Goal: Communication & Community: Share content

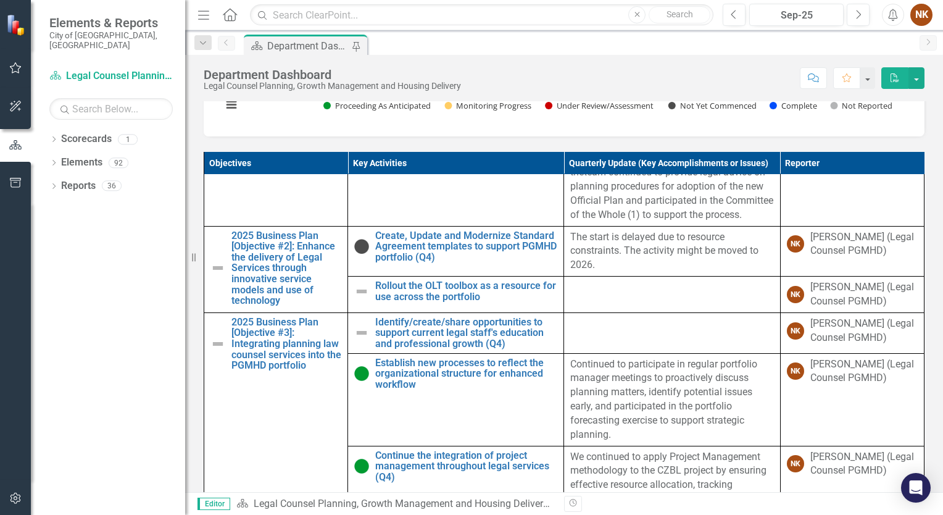
scroll to position [254, 0]
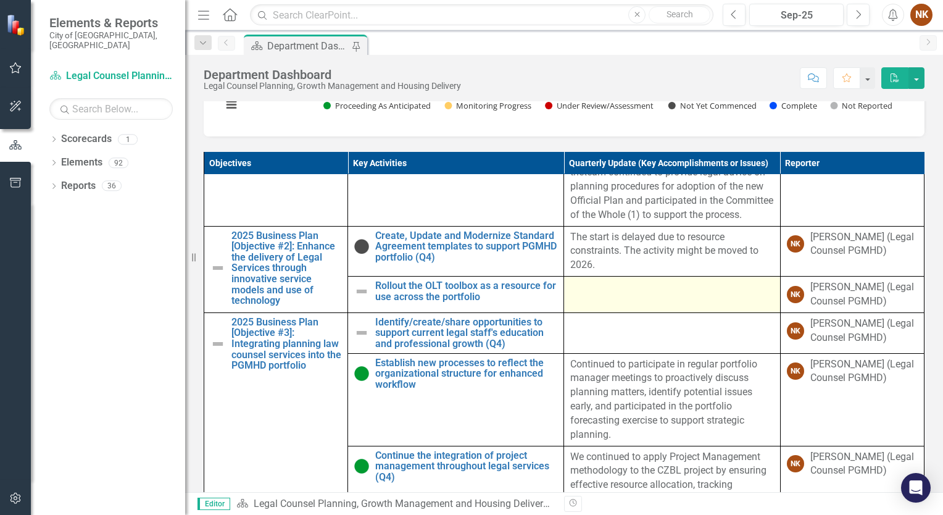
click at [575, 301] on td at bounding box center [672, 295] width 216 height 36
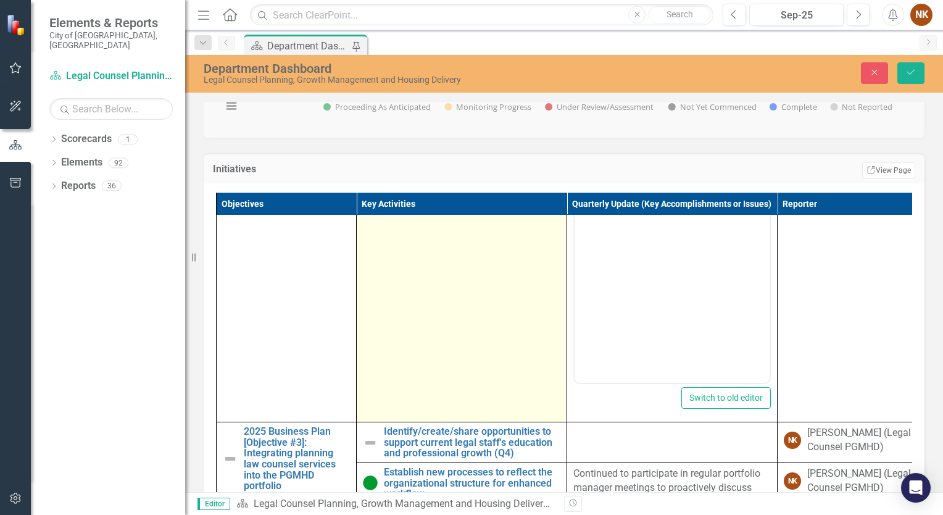
scroll to position [336, 0]
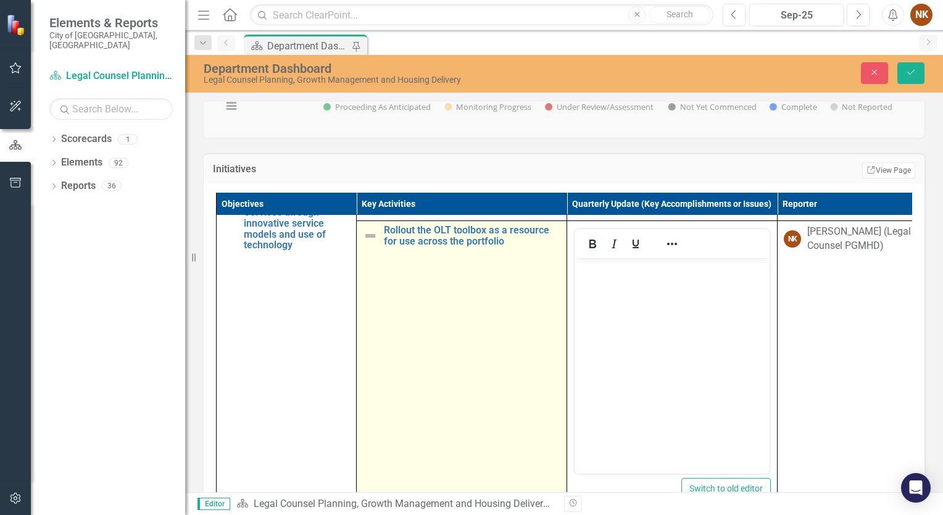
click at [373, 243] on img at bounding box center [370, 235] width 15 height 15
click at [390, 242] on icon "Expand" at bounding box center [390, 237] width 12 height 10
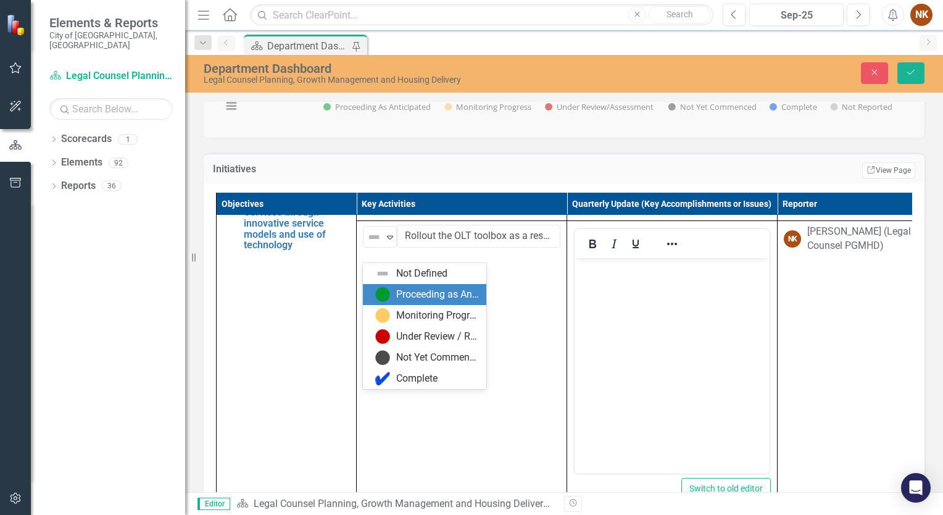
click at [398, 296] on div "Proceeding as Anticipated" at bounding box center [437, 295] width 83 height 14
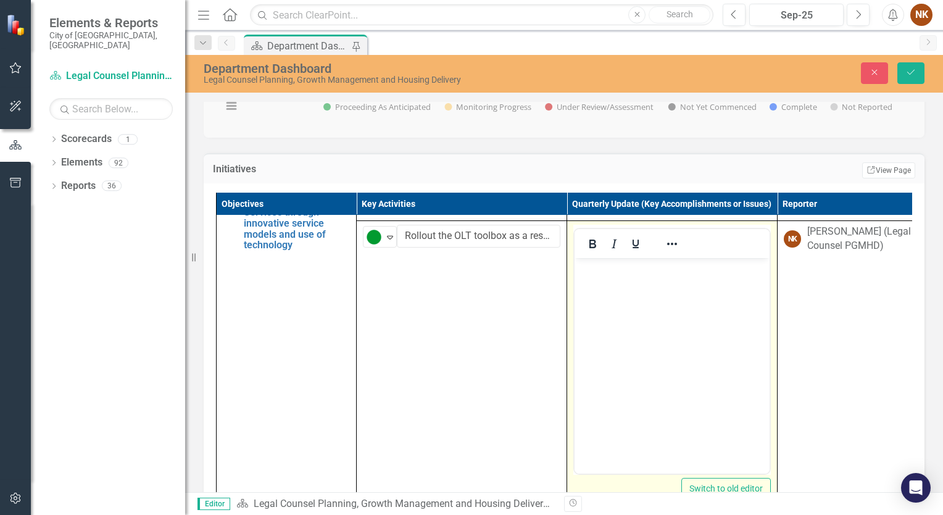
click at [606, 292] on body "Rich Text Area. Press ALT-0 for help." at bounding box center [672, 350] width 195 height 185
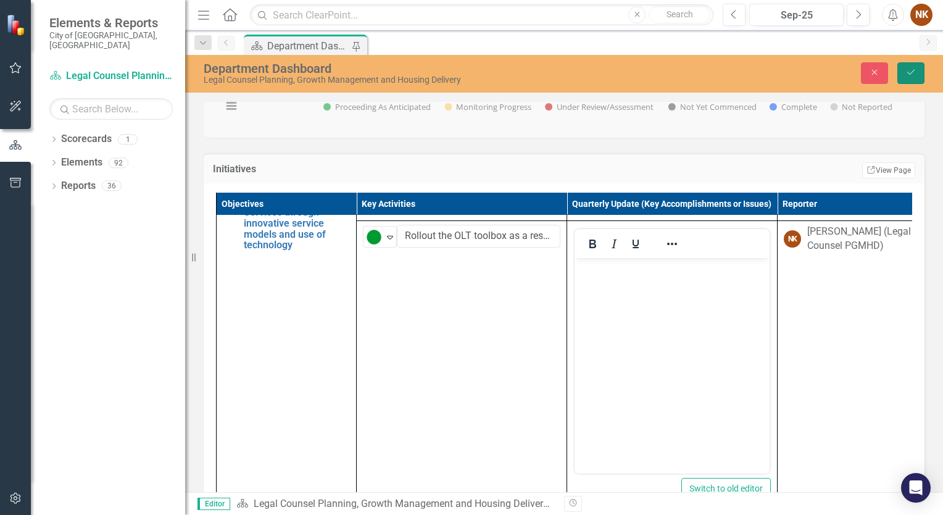
click at [915, 78] on button "Save" at bounding box center [910, 73] width 27 height 22
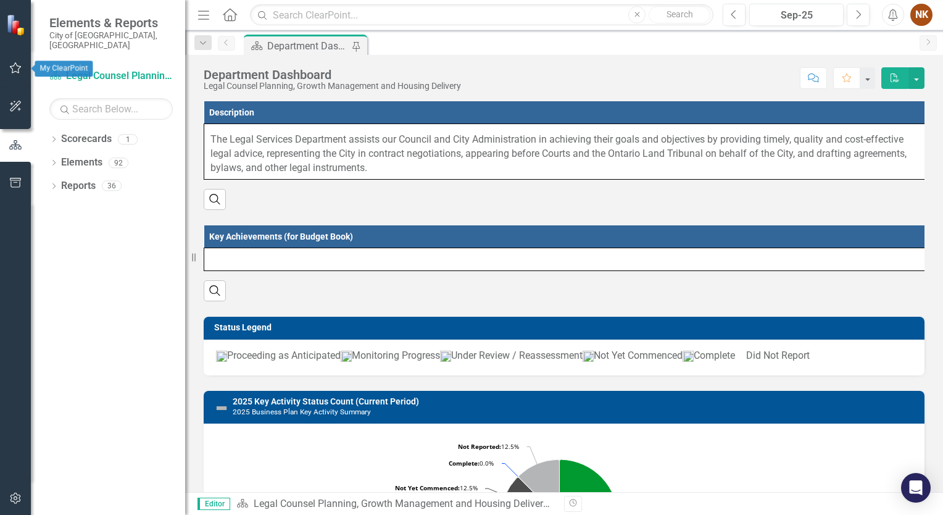
click at [16, 67] on icon "button" at bounding box center [15, 68] width 13 height 10
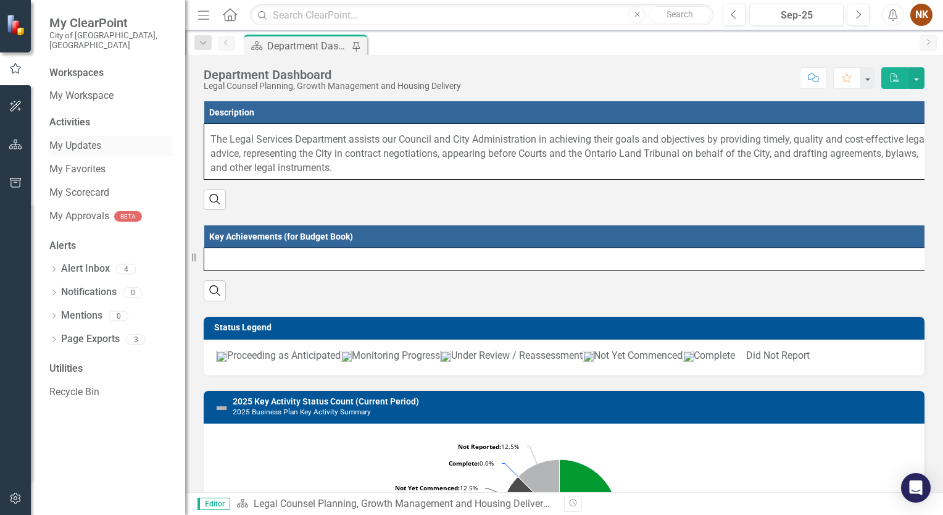
click at [78, 139] on link "My Updates" at bounding box center [110, 146] width 123 height 14
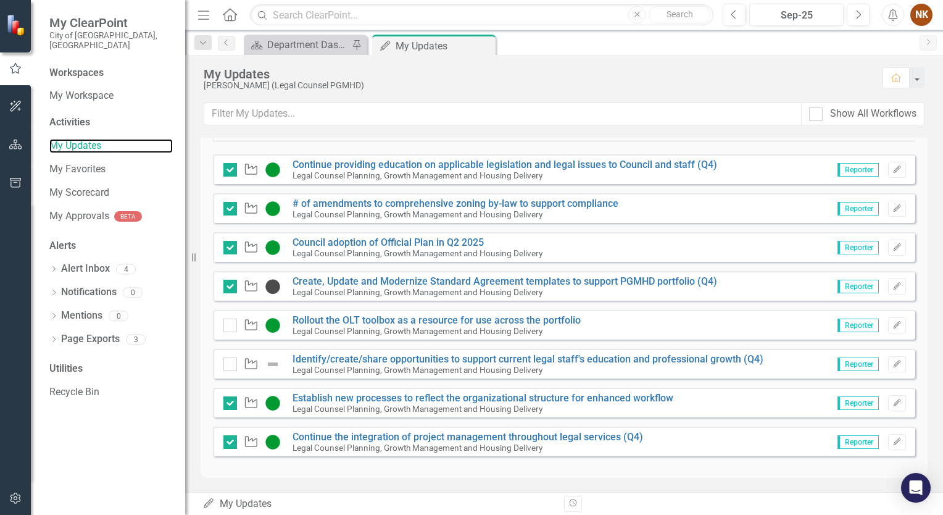
scroll to position [153, 0]
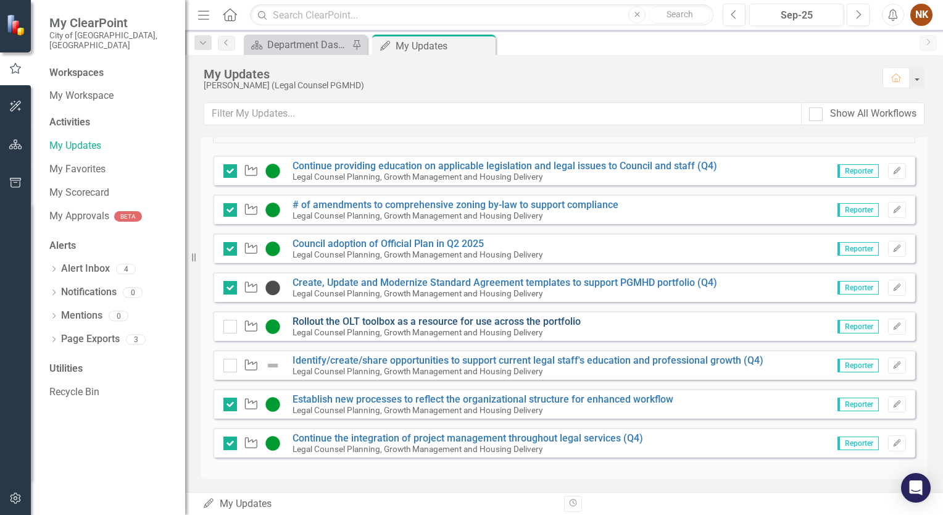
click at [426, 323] on link "Rollout the OLT toolbox as a resource for use across the portfolio" at bounding box center [437, 321] width 288 height 12
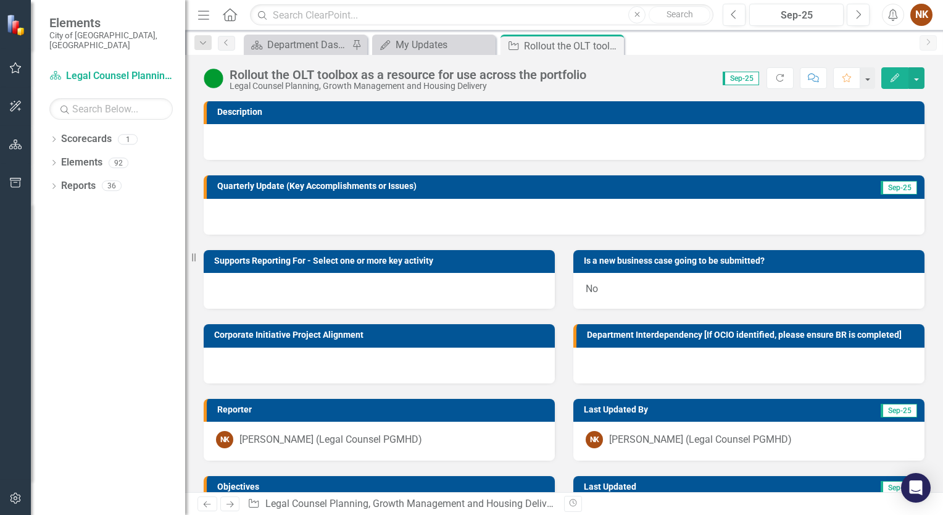
click at [273, 214] on div at bounding box center [564, 217] width 721 height 36
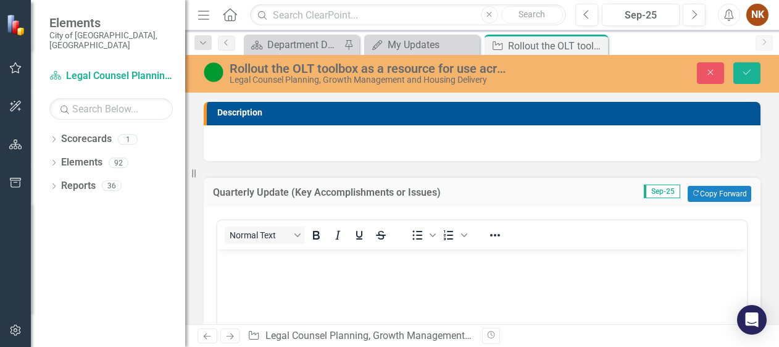
click at [409, 68] on div "Rollout the OLT toolbox as a resource for use across the portfolio" at bounding box center [368, 69] width 277 height 14
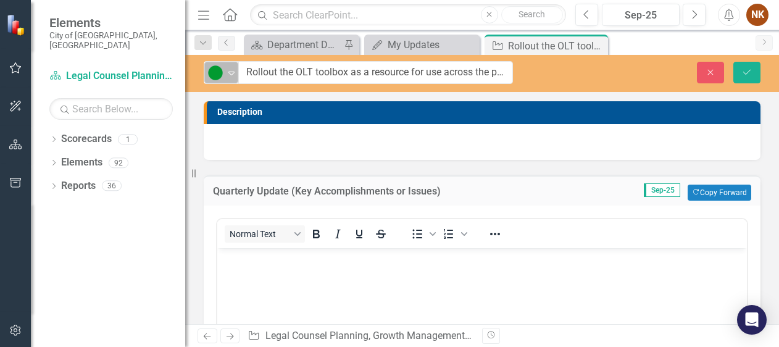
drag, startPoint x: 505, startPoint y: 70, endPoint x: 238, endPoint y: 74, distance: 267.3
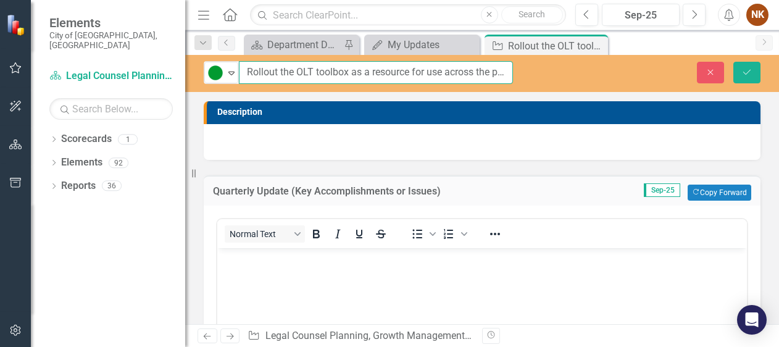
click at [500, 74] on input "Rollout the OLT toolbox as a resource for use across the portfolio" at bounding box center [376, 72] width 274 height 23
drag, startPoint x: 251, startPoint y: 72, endPoint x: 603, endPoint y: 77, distance: 352.5
click at [603, 77] on div "Proceeding as Anticipated Expand Rollout the OLT toolbox as a resource for use …" at bounding box center [482, 72] width 594 height 23
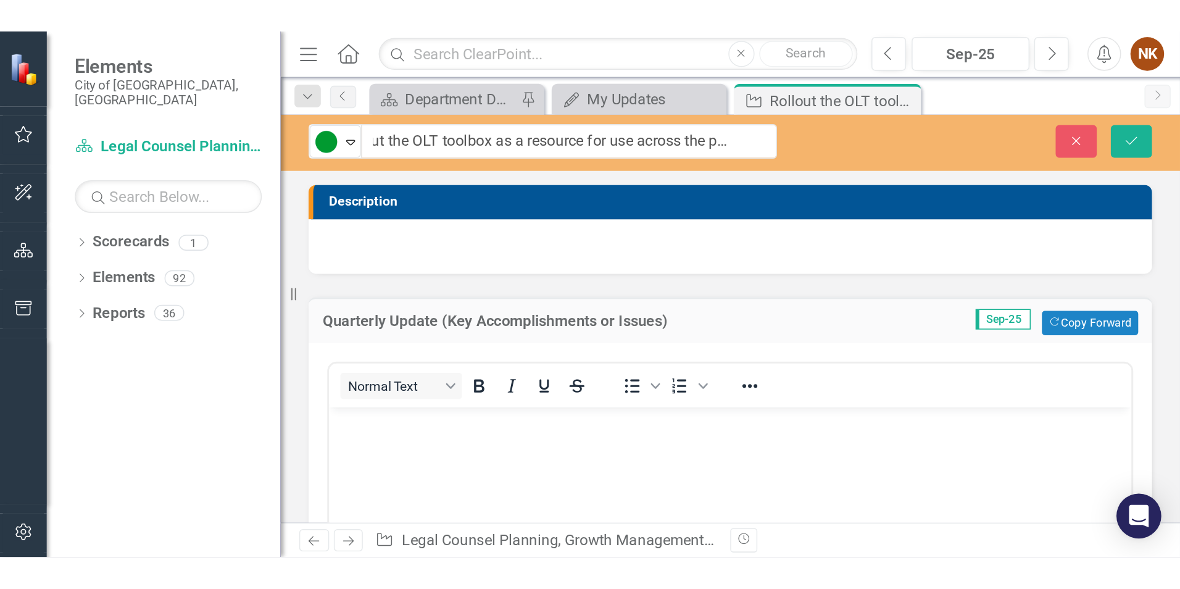
scroll to position [0, 0]
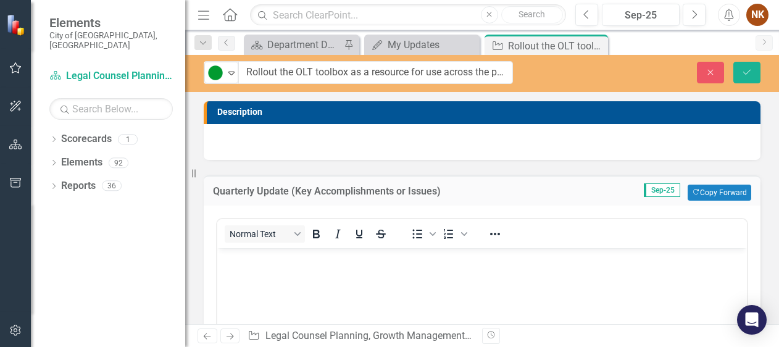
click at [296, 275] on body "Rich Text Area. Press ALT-0 for help." at bounding box center [482, 340] width 530 height 185
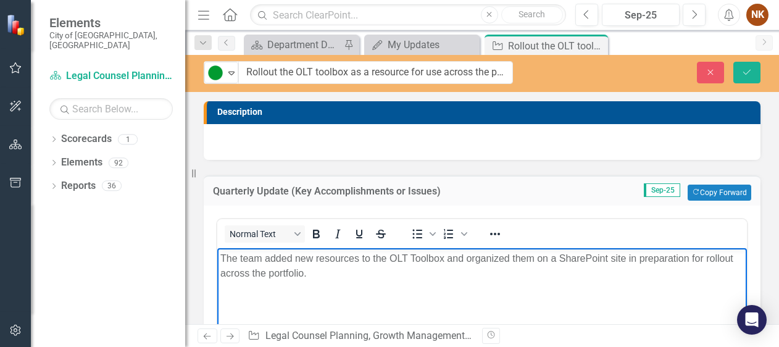
click at [249, 268] on p "The team added new resources to the OLT Toolbox and organized them on a SharePo…" at bounding box center [481, 266] width 523 height 30
click at [246, 265] on p "The team added new resources to the OLT Toolbox and organized them on a SharePo…" at bounding box center [481, 266] width 523 height 30
click at [272, 273] on p "The team added new resources to the OLT Toolbox and organized them on a SharePo…" at bounding box center [481, 266] width 523 height 30
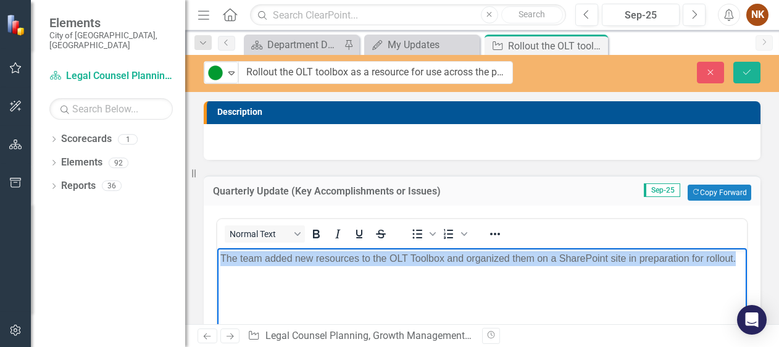
drag, startPoint x: 272, startPoint y: 273, endPoint x: 199, endPoint y: 257, distance: 73.8
click at [217, 257] on html "The team added new resources to the OLT Toolbox and organized them on a SharePo…" at bounding box center [482, 340] width 530 height 185
copy p "The team added new resources to the OLT Toolbox and organized them on a SharePo…"
click at [349, 286] on body "The team added new resources to the OLT Toolbox and organized them on a SharePo…" at bounding box center [482, 340] width 530 height 185
drag, startPoint x: 281, startPoint y: 277, endPoint x: 206, endPoint y: 255, distance: 78.9
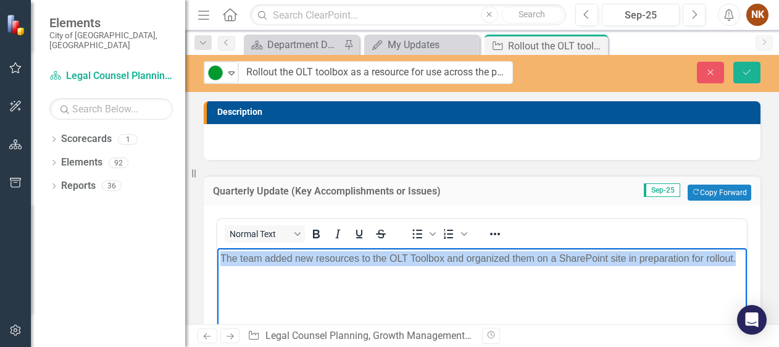
click at [217, 255] on html "The team added new resources to the OLT Toolbox and organized them on a SharePo…" at bounding box center [482, 340] width 530 height 185
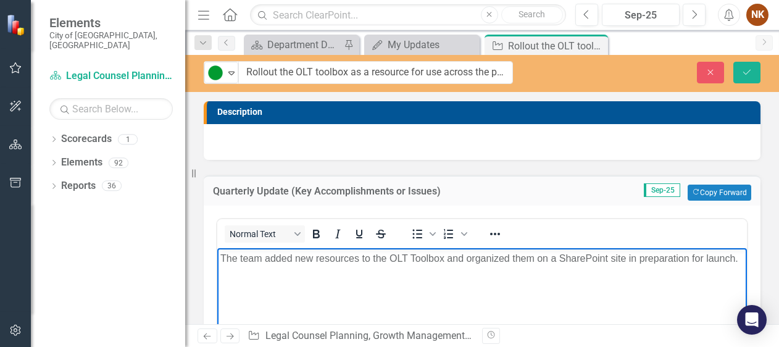
click at [339, 295] on body "The team added new resources to the OLT Toolbox and organized them on a SharePo…" at bounding box center [482, 340] width 530 height 185
click at [249, 266] on p "The team added new resources to the OLT Toolbox and organized them on a SharePo…" at bounding box center [481, 258] width 523 height 15
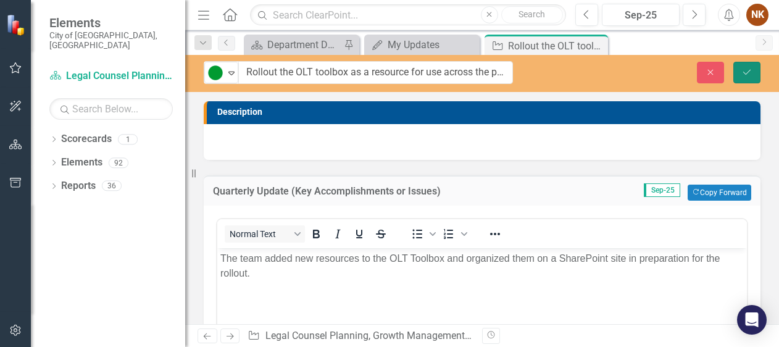
click at [746, 67] on button "Save" at bounding box center [746, 73] width 27 height 22
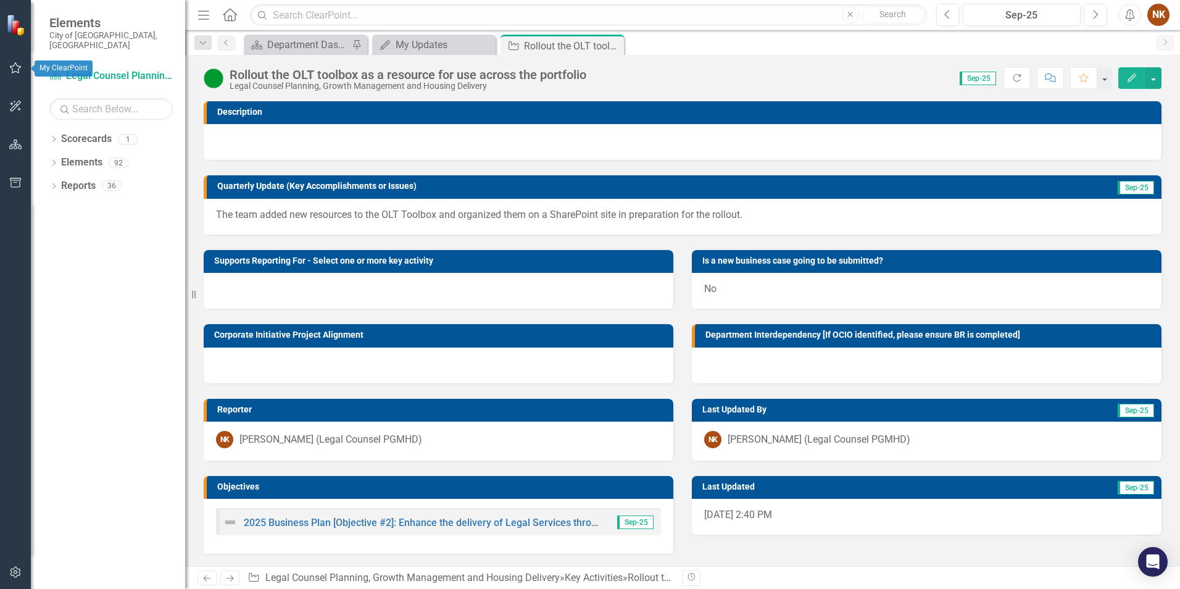
click at [11, 72] on icon "button" at bounding box center [15, 68] width 13 height 10
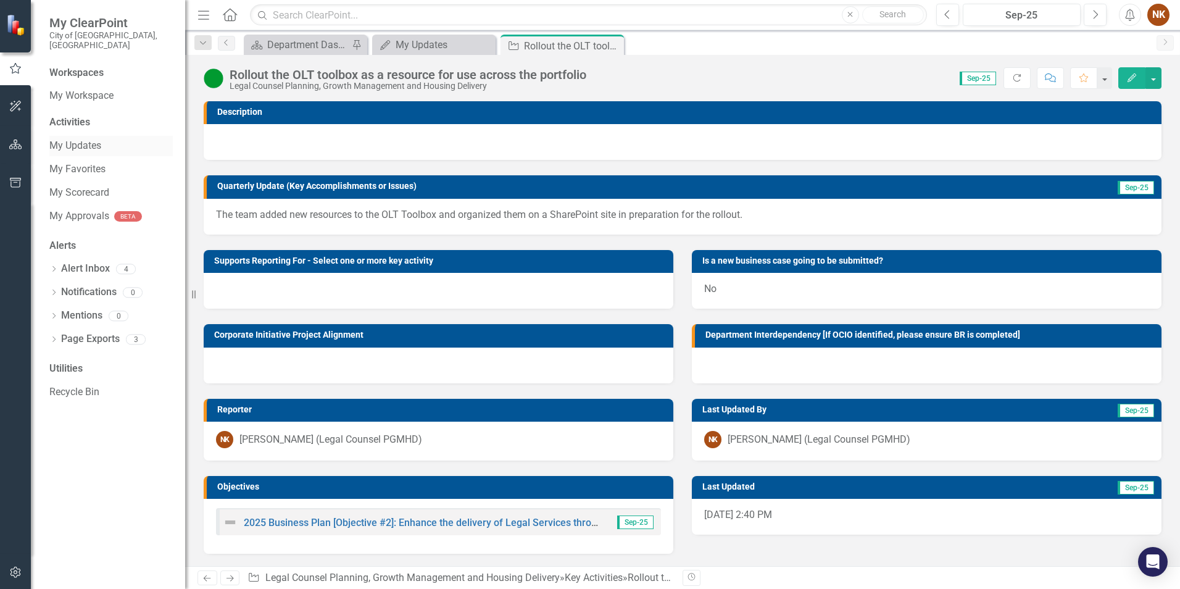
click at [58, 139] on link "My Updates" at bounding box center [110, 146] width 123 height 14
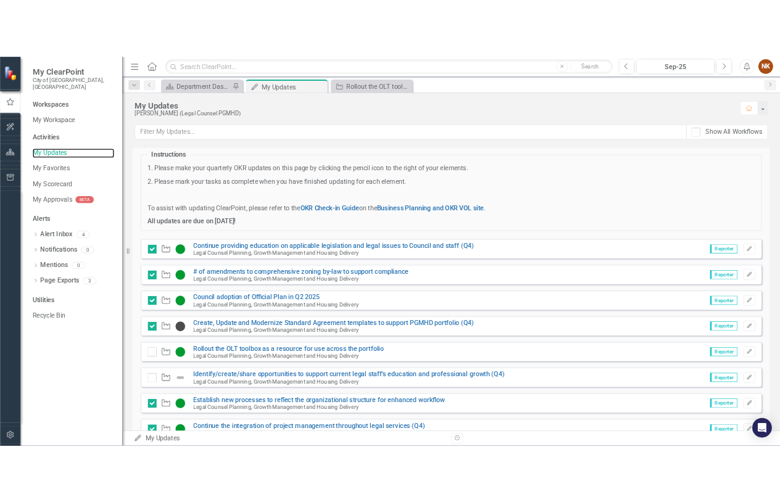
scroll to position [81, 0]
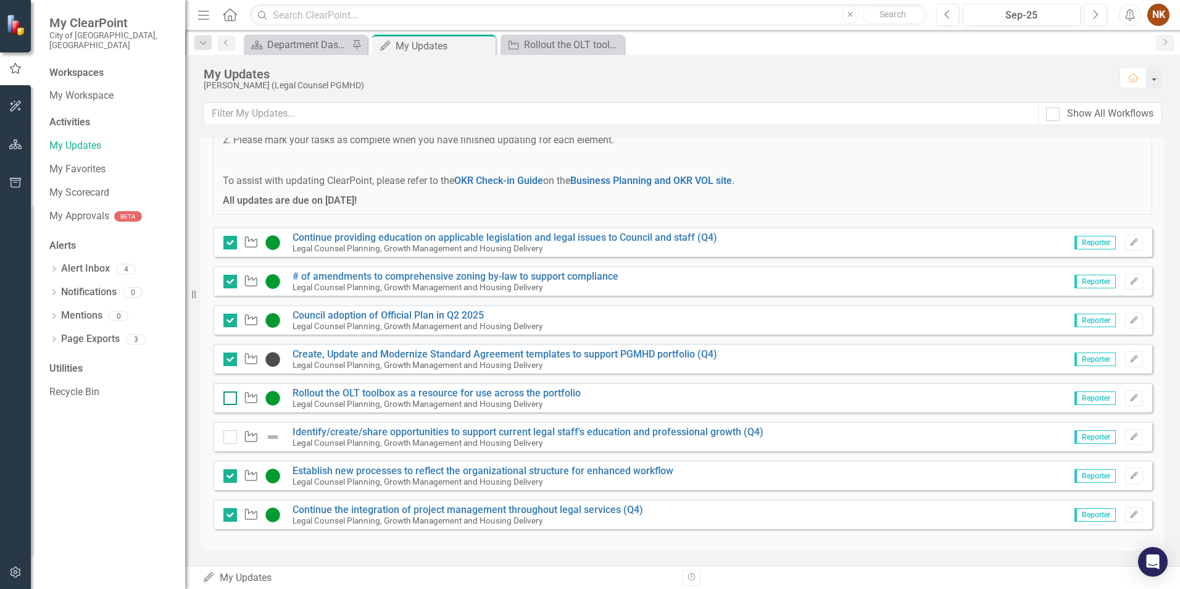
click at [226, 397] on input "checkbox" at bounding box center [227, 395] width 8 height 8
checkbox input "true"
click at [703, 432] on link "Identify/create/share opportunities to support current legal staff's education …" at bounding box center [528, 432] width 471 height 12
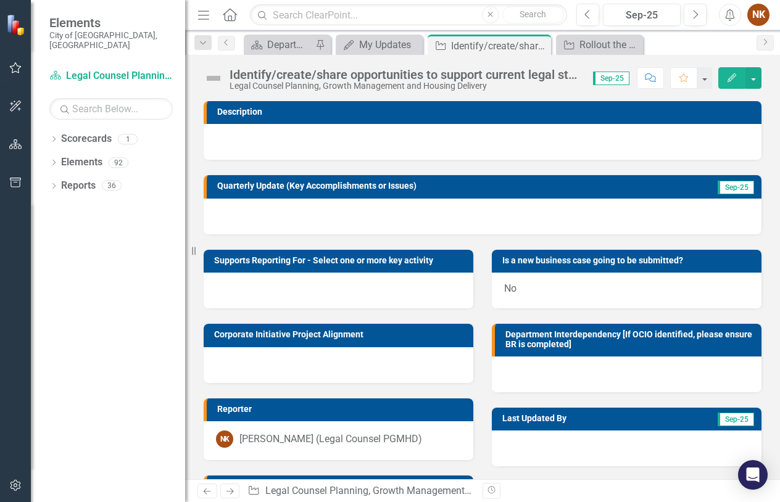
click at [239, 127] on div at bounding box center [483, 142] width 558 height 36
click at [227, 140] on div at bounding box center [483, 142] width 558 height 36
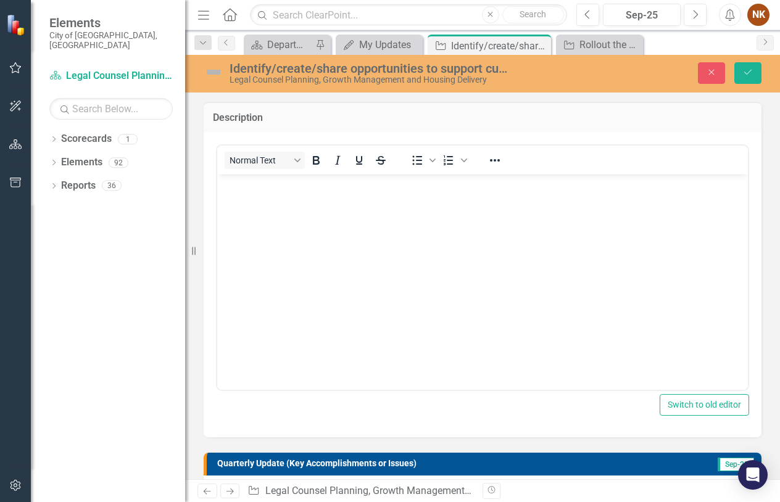
click at [249, 199] on body "Rich Text Area. Press ALT-0 for help." at bounding box center [482, 266] width 531 height 185
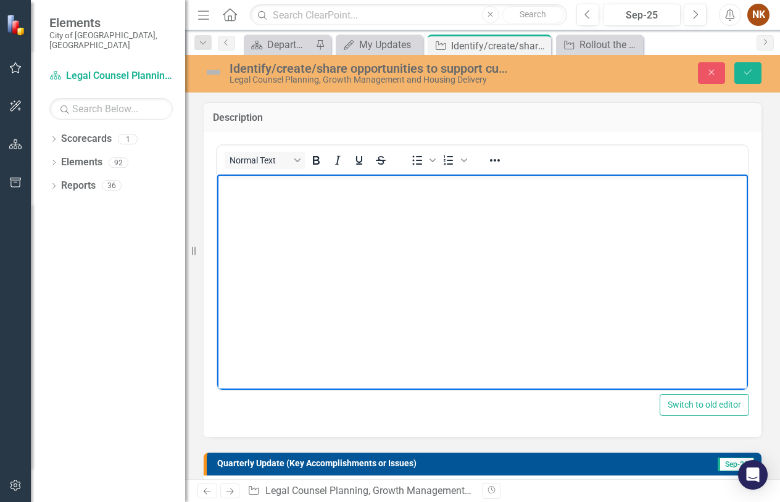
paste body "Rich Text Area. Press ALT-0 for help."
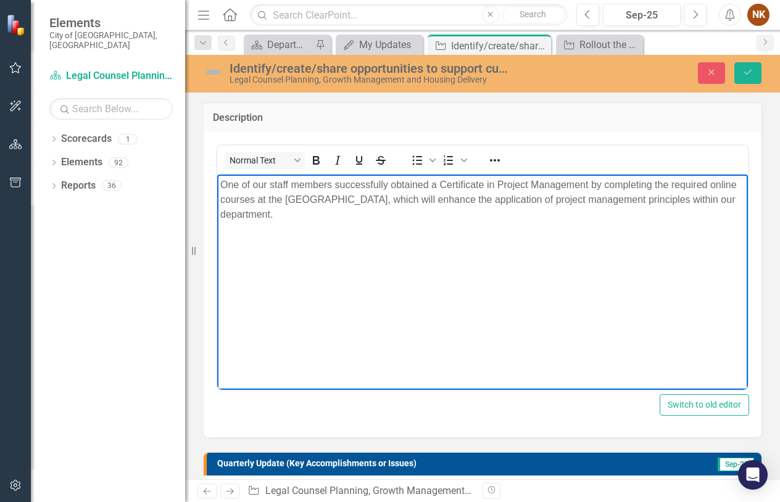
click at [510, 239] on body "One of our staff members successfully obtained a Certificate in Project Managem…" at bounding box center [482, 266] width 531 height 185
click at [397, 198] on p "One of our staff members successfully obtained a Certificate in Project Managem…" at bounding box center [482, 199] width 525 height 44
click at [390, 184] on p "One of our staff members successfully obtained a Certificate in Project Managem…" at bounding box center [482, 199] width 525 height 44
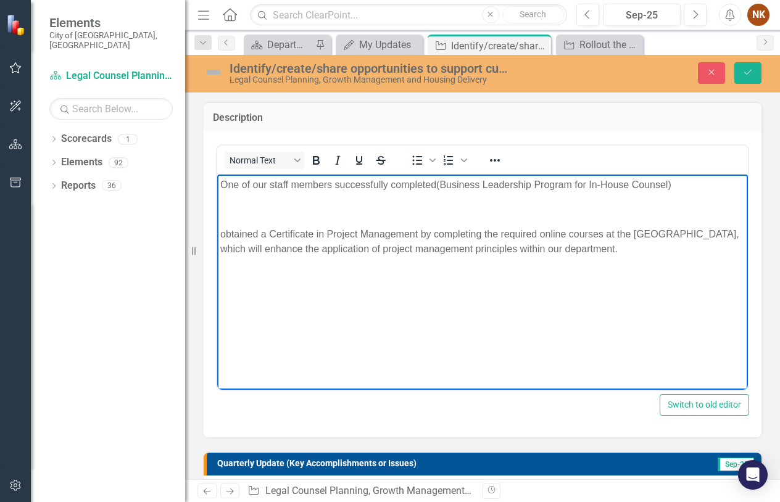
drag, startPoint x: 439, startPoint y: 186, endPoint x: 448, endPoint y: 186, distance: 8.0
drag, startPoint x: 675, startPoint y: 185, endPoint x: 445, endPoint y: 189, distance: 230.3
click at [445, 189] on p "One of our staff members successfully completed a Business Leadership Program f…" at bounding box center [482, 184] width 525 height 15
copy p "Business Leadership Program for In-House Counsel"
click at [293, 198] on body "One of our staff members successfully completed a Business Leadership Program f…" at bounding box center [482, 266] width 531 height 185
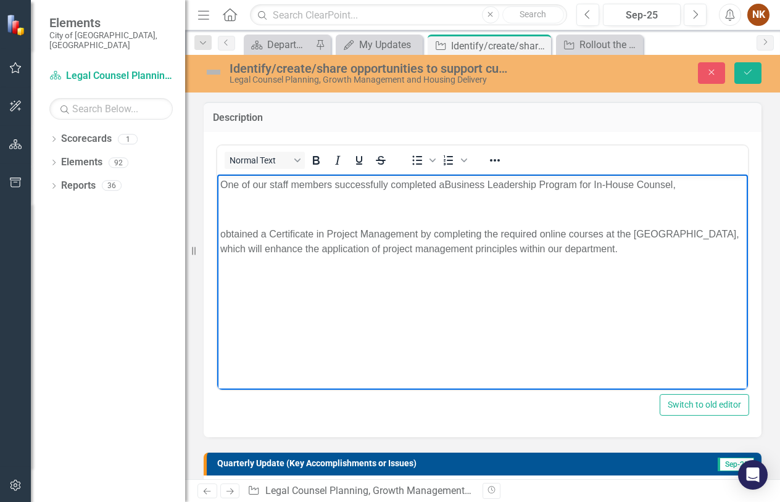
click at [270, 181] on p "One of our staff members successfully completed a Business Leadership Program f…" at bounding box center [482, 184] width 525 height 15
click at [690, 186] on p "Our Deputy City Solicitor successfully completed a Business Leadership Program …" at bounding box center [482, 184] width 525 height 15
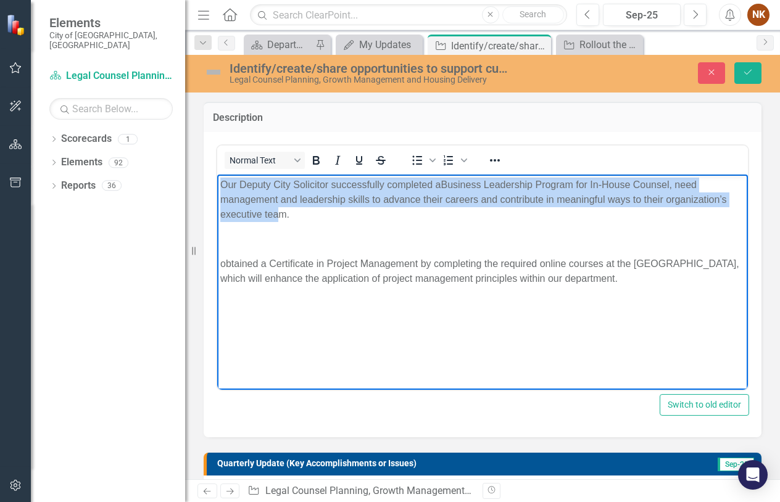
drag, startPoint x: 256, startPoint y: 208, endPoint x: 429, endPoint y: 361, distance: 230.9
click at [217, 184] on html "Our Deputy City Solicitor successfully completed a Business Leadership Program …" at bounding box center [482, 266] width 531 height 185
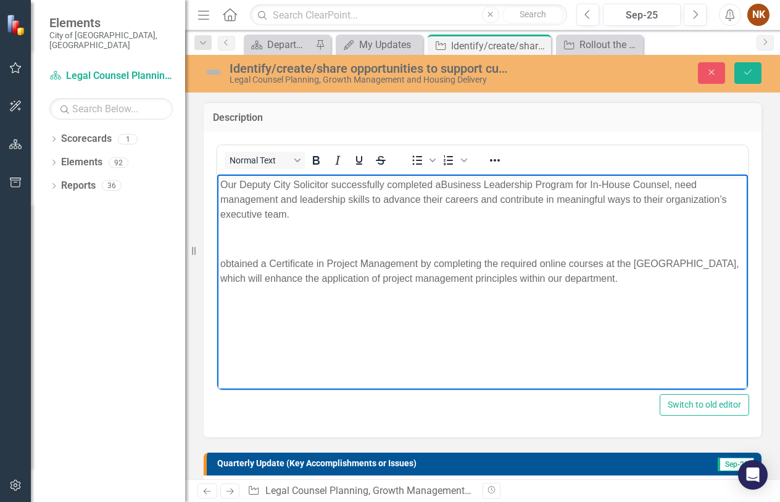
click at [303, 217] on p "Our Deputy City Solicitor successfully completed a Business Leadership Program …" at bounding box center [482, 199] width 525 height 44
drag, startPoint x: 306, startPoint y: 219, endPoint x: 207, endPoint y: 173, distance: 109.1
click at [217, 174] on html "Our Deputy City Solicitor successfully completed a Business Leadership Program …" at bounding box center [482, 266] width 531 height 185
copy p "Our Deputy City Solicitor successfully completed a Business Leadership Program …"
click at [197, 70] on div "Identify/create/share opportunities to support current legal staff's education …" at bounding box center [358, 72] width 328 height 23
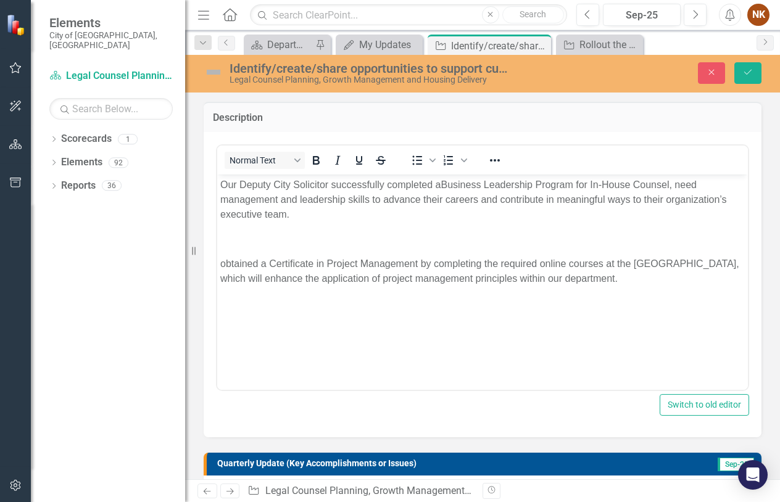
click at [376, 73] on div "Identify/create/share opportunities to support current legal staff's education …" at bounding box center [369, 69] width 278 height 14
click at [378, 67] on div "Identify/create/share opportunities to support current legal staff's education …" at bounding box center [369, 69] width 278 height 14
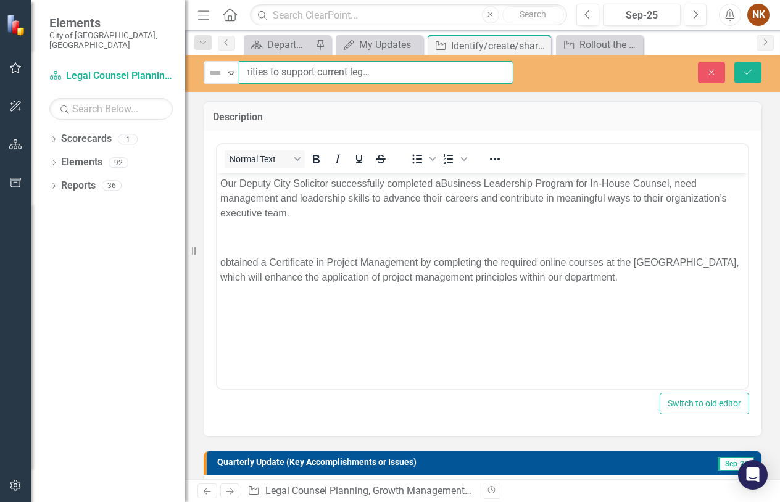
scroll to position [0, 205]
drag, startPoint x: 245, startPoint y: 70, endPoint x: 552, endPoint y: 74, distance: 306.8
click at [552, 74] on div "Not Defined Expand Identify/create/share opportunities to support current legal…" at bounding box center [482, 72] width 595 height 23
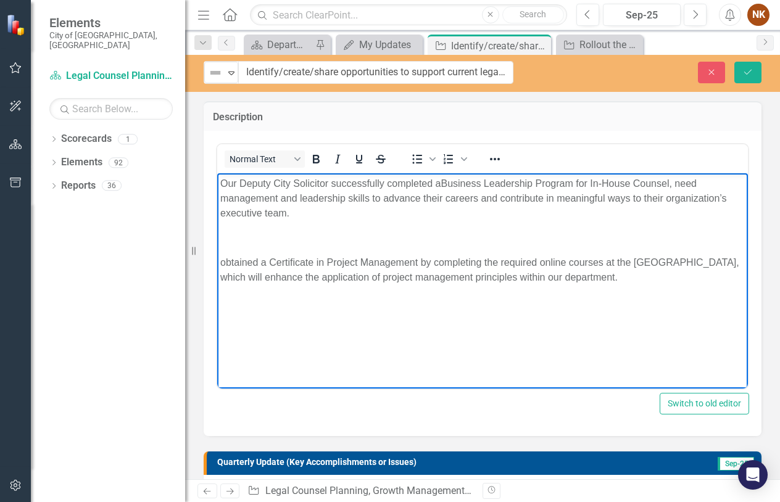
drag, startPoint x: 465, startPoint y: 272, endPoint x: 468, endPoint y: 266, distance: 6.9
click at [465, 272] on p "obtained a Certificate in Project Management by completing the required online …" at bounding box center [482, 271] width 525 height 30
click at [517, 205] on p "Our Deputy City Solicitor successfully completed a Business Leadership Program …" at bounding box center [482, 199] width 525 height 44
click at [327, 330] on body "Our Deputy City Solicitor successfully completed a Business Leadership Program …" at bounding box center [482, 265] width 531 height 185
drag, startPoint x: 301, startPoint y: 210, endPoint x: 203, endPoint y: 178, distance: 103.5
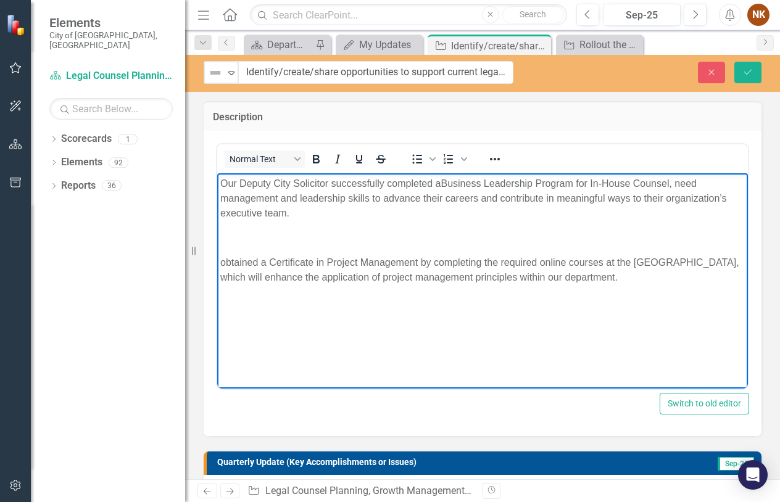
click at [217, 178] on html "Our Deputy City Solicitor successfully completed a Business Leadership Program …" at bounding box center [482, 265] width 531 height 185
click at [356, 225] on body "Our Deputy City Solicitor successfully completed the Business Leadership Progra…" at bounding box center [482, 265] width 531 height 185
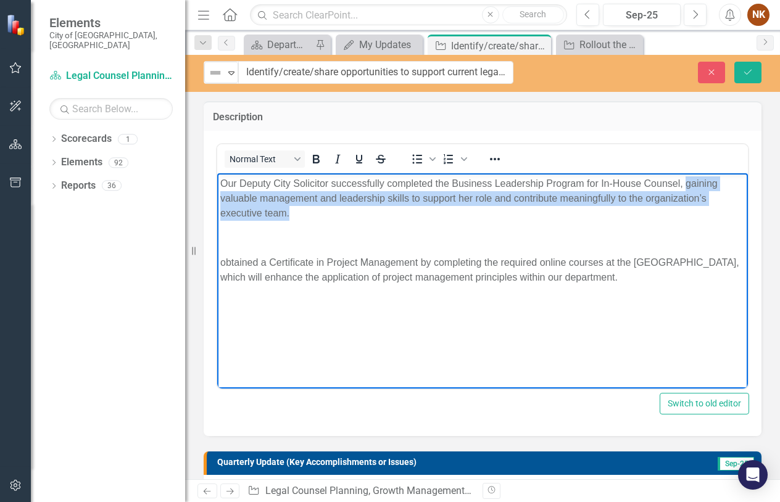
drag, startPoint x: 298, startPoint y: 214, endPoint x: 685, endPoint y: 186, distance: 388.6
click at [685, 186] on p "Our Deputy City Solicitor successfully completed the Business Leadership Progra…" at bounding box center [482, 199] width 525 height 44
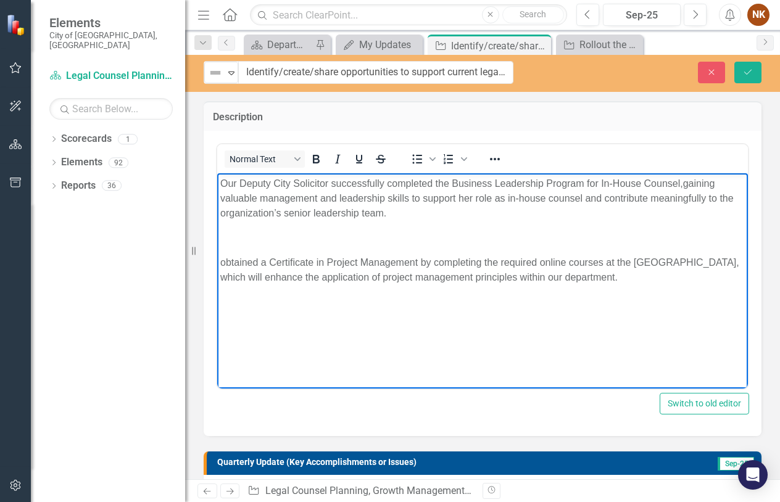
drag, startPoint x: 655, startPoint y: 281, endPoint x: 227, endPoint y: 227, distance: 431.8
click at [227, 227] on body "Our Deputy City Solicitor successfully completed the Business Leadership Progra…" at bounding box center [482, 265] width 531 height 185
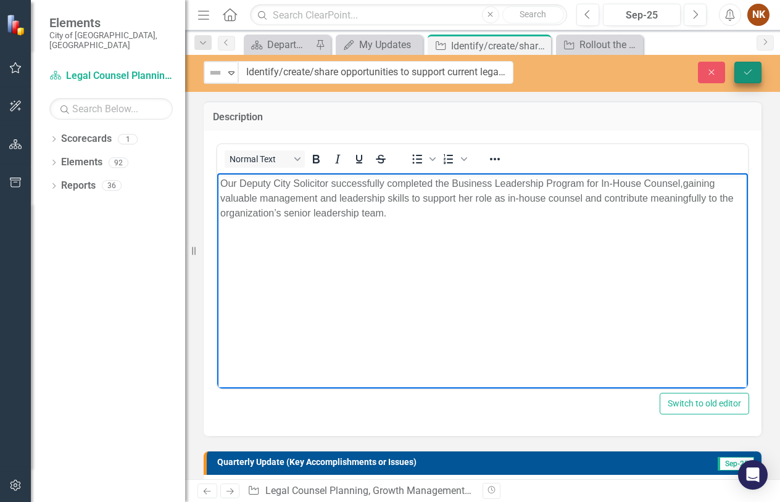
click at [752, 72] on icon "Save" at bounding box center [748, 72] width 11 height 9
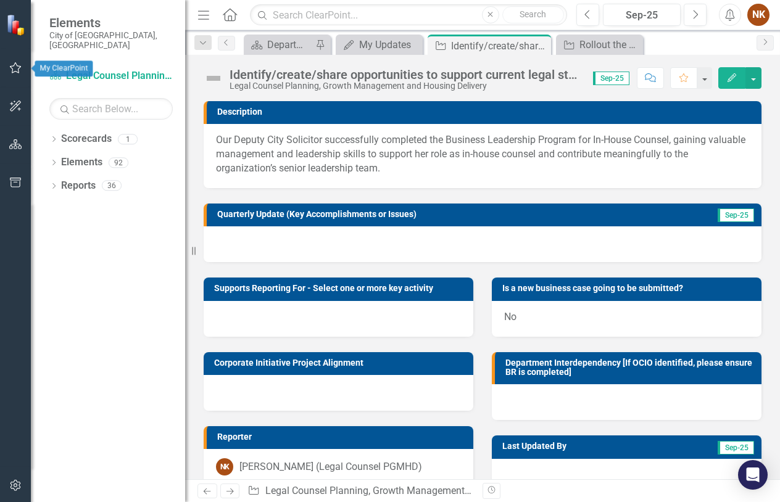
click at [16, 66] on icon "button" at bounding box center [15, 68] width 13 height 10
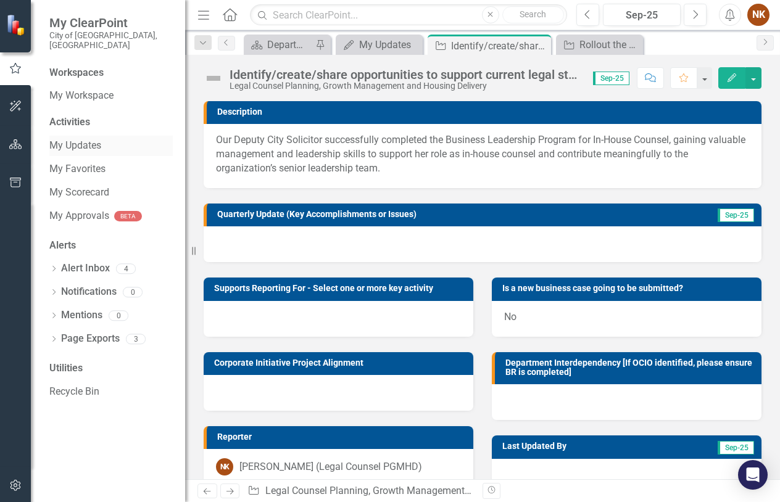
click at [83, 139] on link "My Updates" at bounding box center [110, 146] width 123 height 14
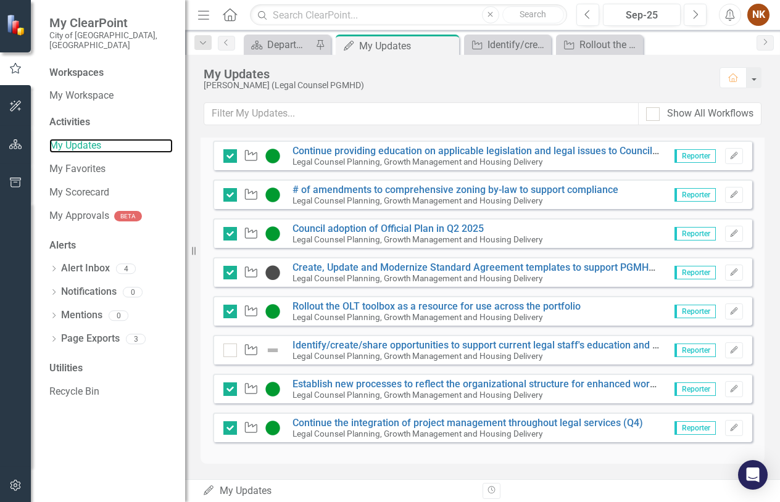
scroll to position [181, 0]
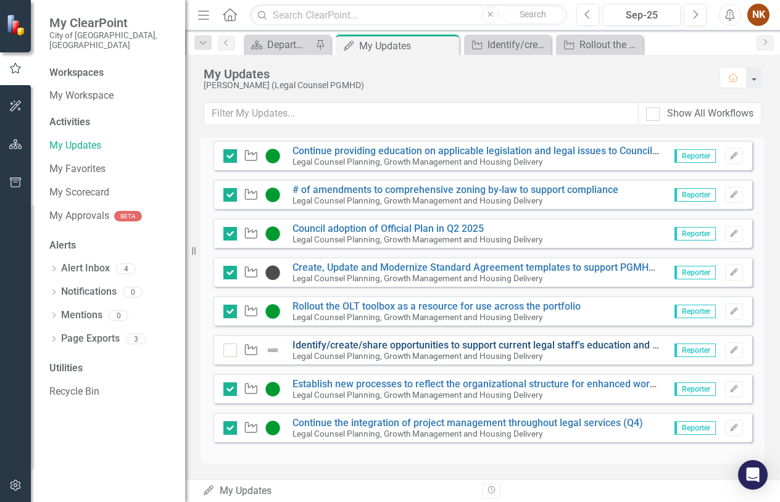
click at [316, 348] on link "Identify/create/share opportunities to support current legal staff's education …" at bounding box center [528, 345] width 471 height 12
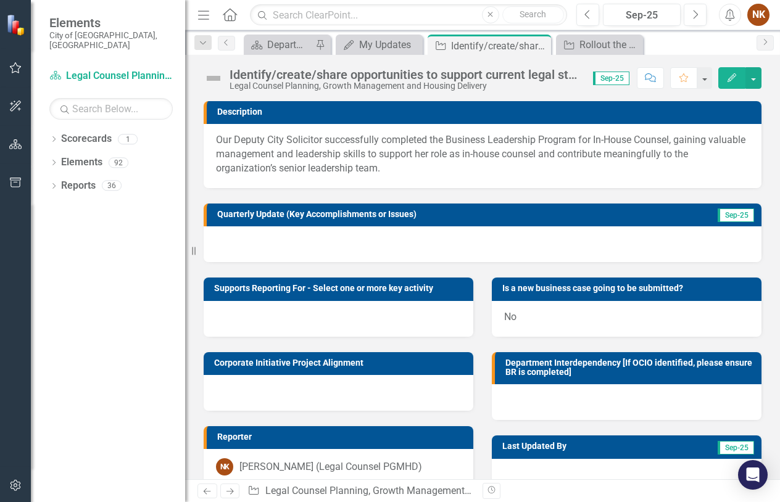
click at [215, 73] on img at bounding box center [214, 79] width 20 height 20
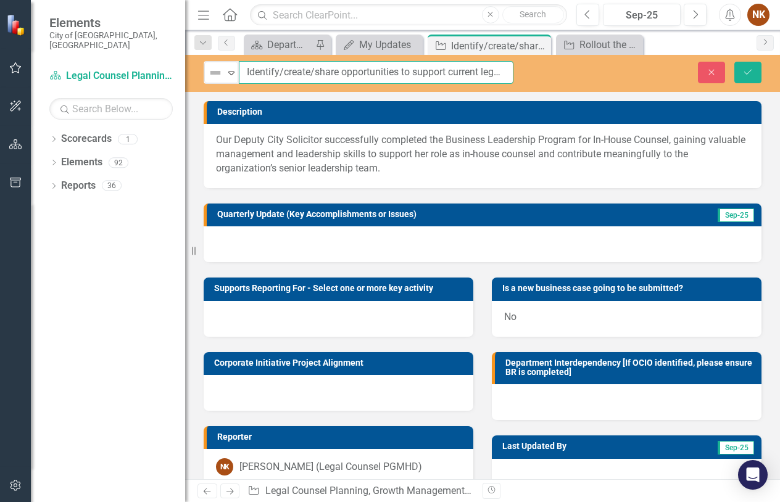
click at [246, 69] on input "Identify/create/share opportunities to support current legal staff's education …" at bounding box center [376, 72] width 275 height 23
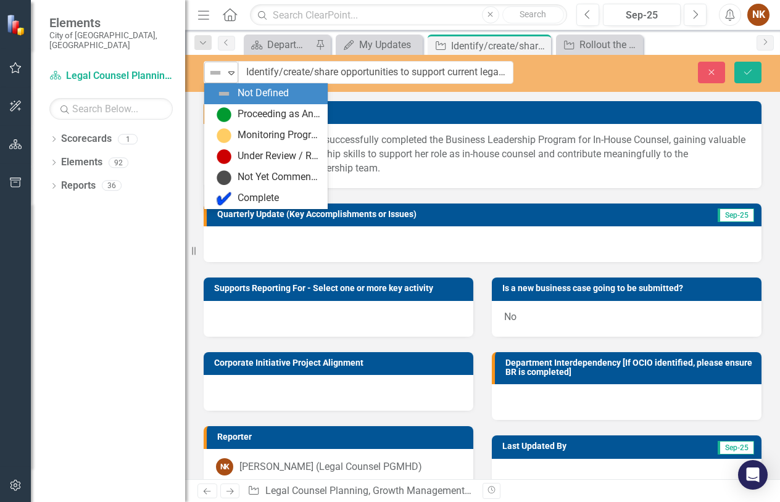
click at [233, 71] on icon "Expand" at bounding box center [231, 73] width 12 height 10
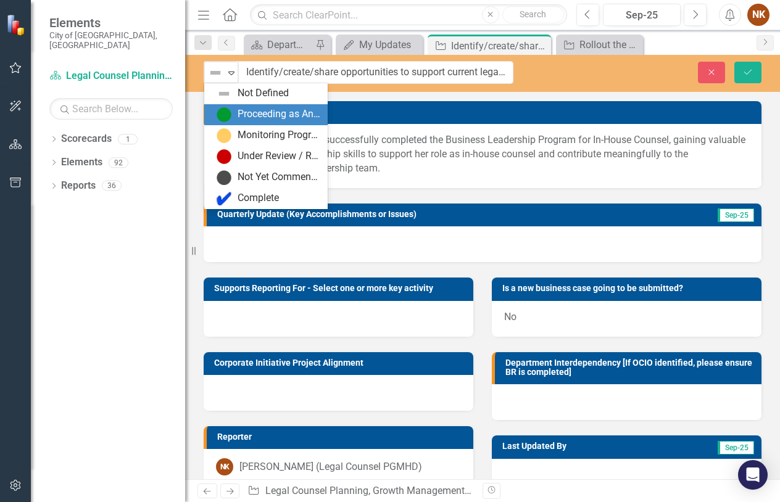
click at [239, 119] on div "Proceeding as Anticipated" at bounding box center [279, 114] width 83 height 14
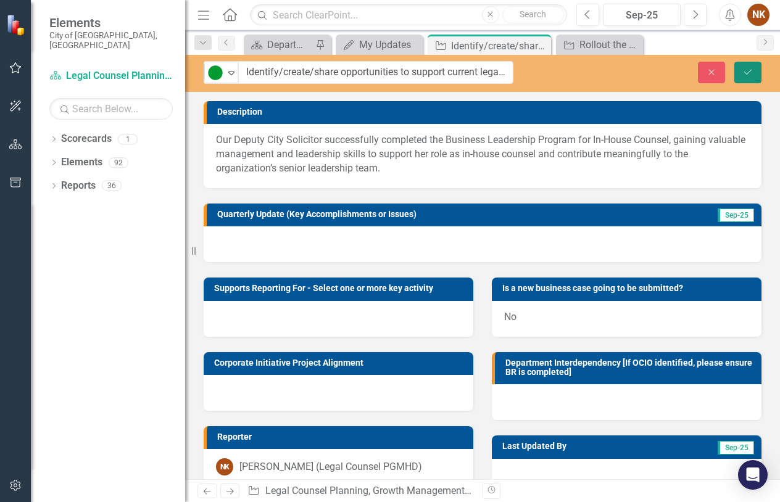
click at [744, 68] on icon "Save" at bounding box center [748, 72] width 11 height 9
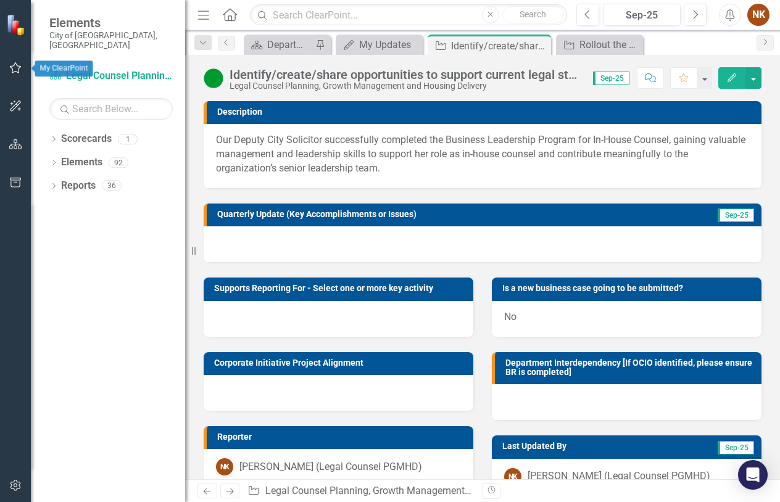
click at [2, 59] on button "button" at bounding box center [16, 69] width 28 height 26
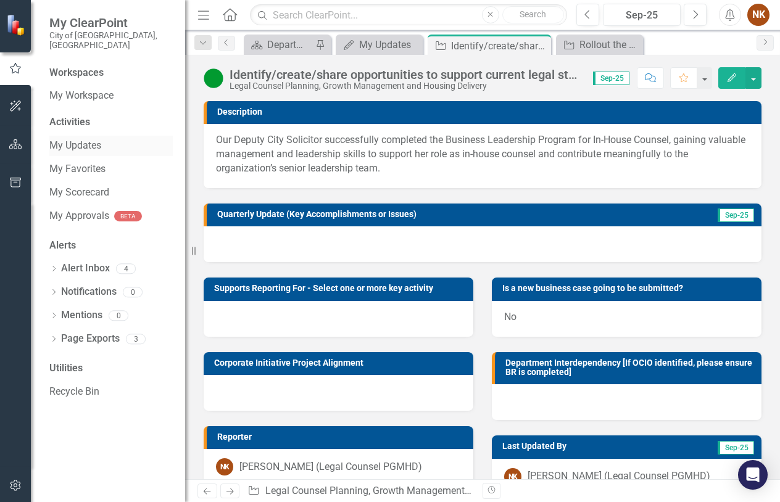
click at [71, 139] on link "My Updates" at bounding box center [110, 146] width 123 height 14
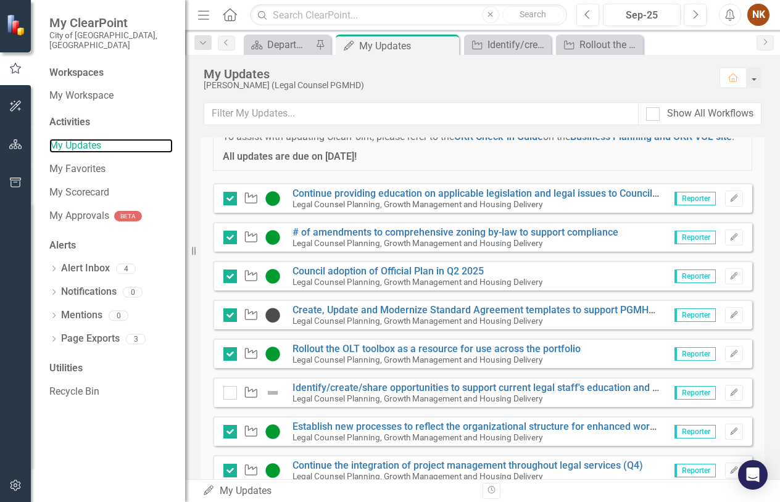
scroll to position [181, 0]
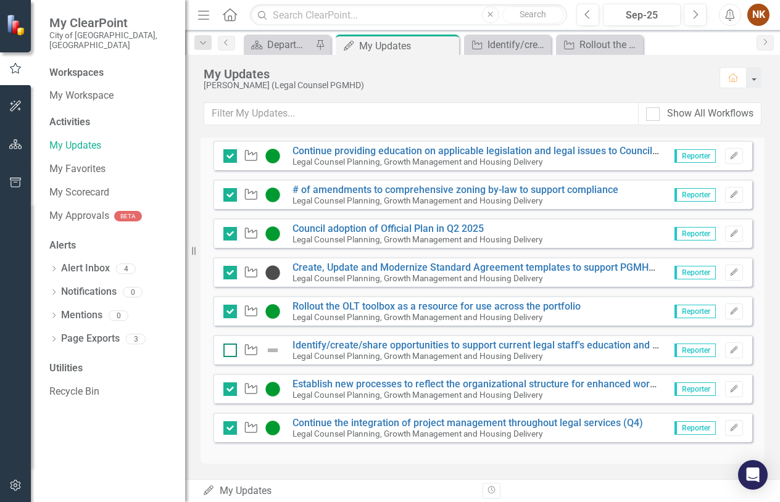
click at [227, 352] on div at bounding box center [230, 351] width 14 height 14
click at [227, 352] on input "checkbox" at bounding box center [227, 348] width 8 height 8
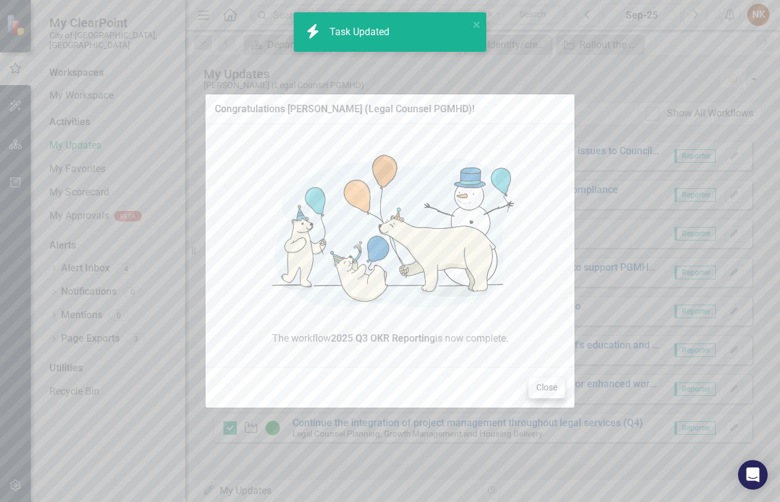
checkbox input "true"
click at [543, 386] on button "Close" at bounding box center [546, 388] width 37 height 22
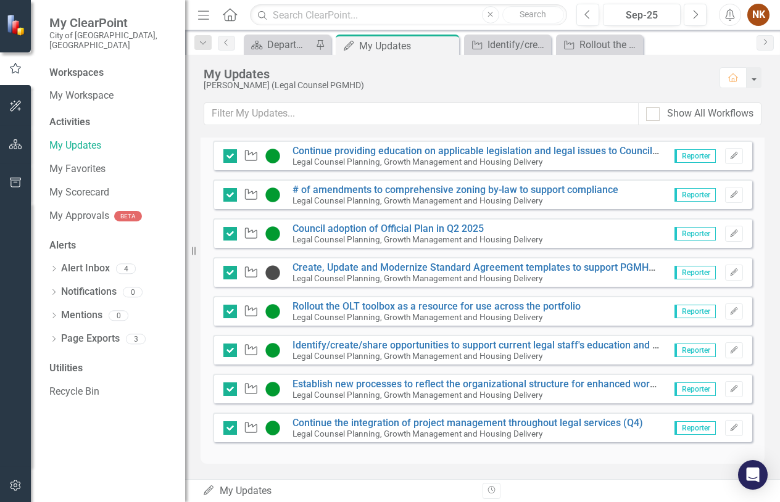
click at [20, 143] on icon "button" at bounding box center [15, 144] width 13 height 10
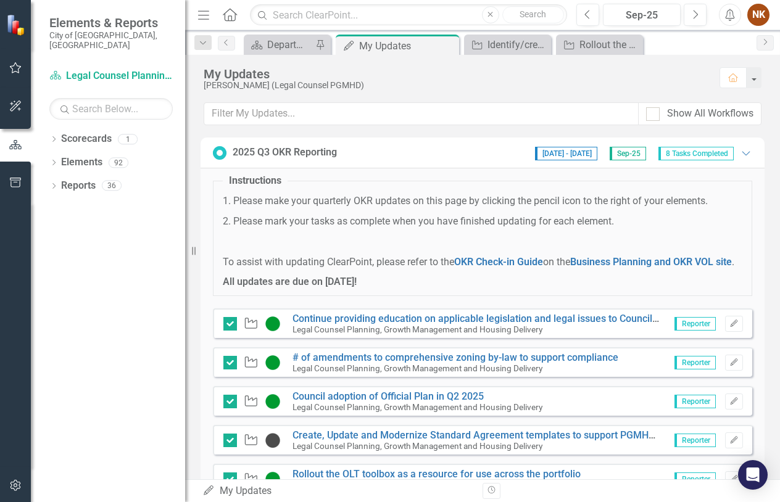
scroll to position [0, 0]
click at [103, 69] on link "Scorecard Legal Counsel Planning, Growth Management and Housing Delivery" at bounding box center [110, 76] width 123 height 14
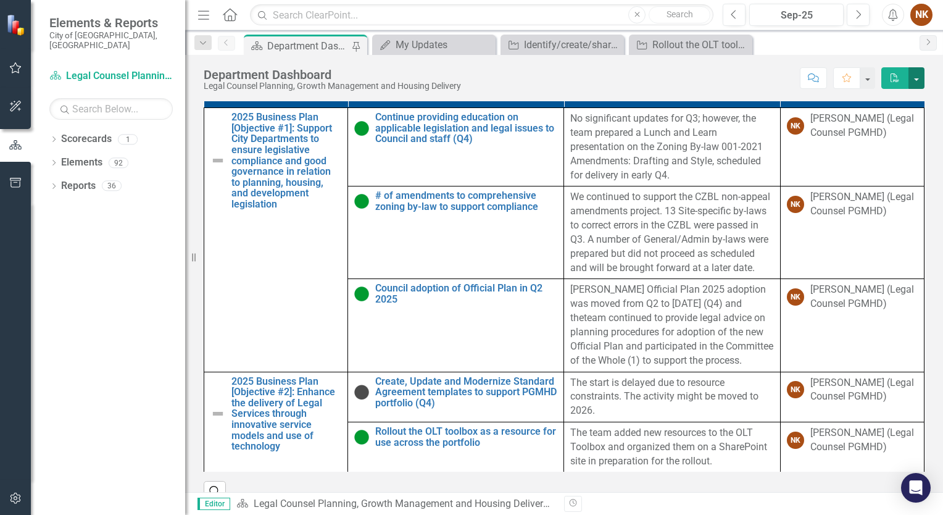
click at [915, 80] on button "button" at bounding box center [917, 78] width 16 height 22
click at [881, 146] on link "Email Email Page" at bounding box center [874, 147] width 100 height 23
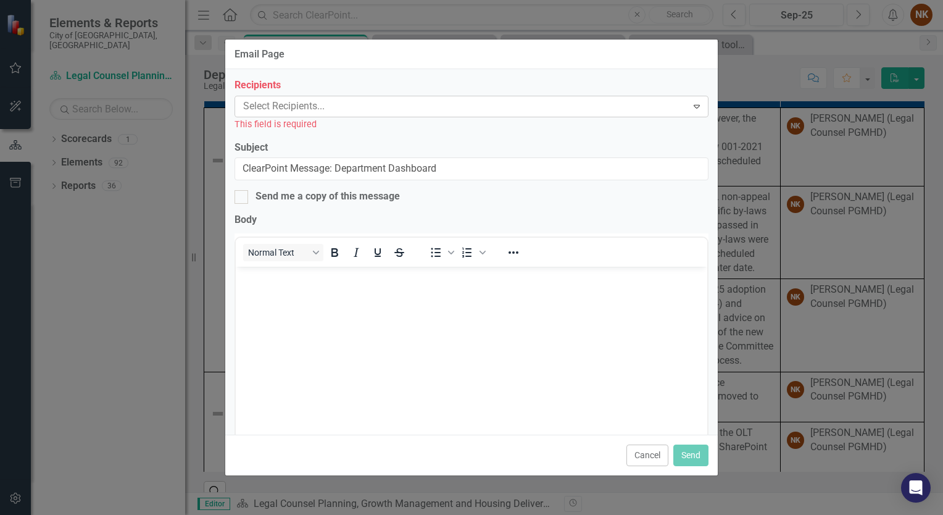
click at [338, 106] on div at bounding box center [462, 106] width 449 height 17
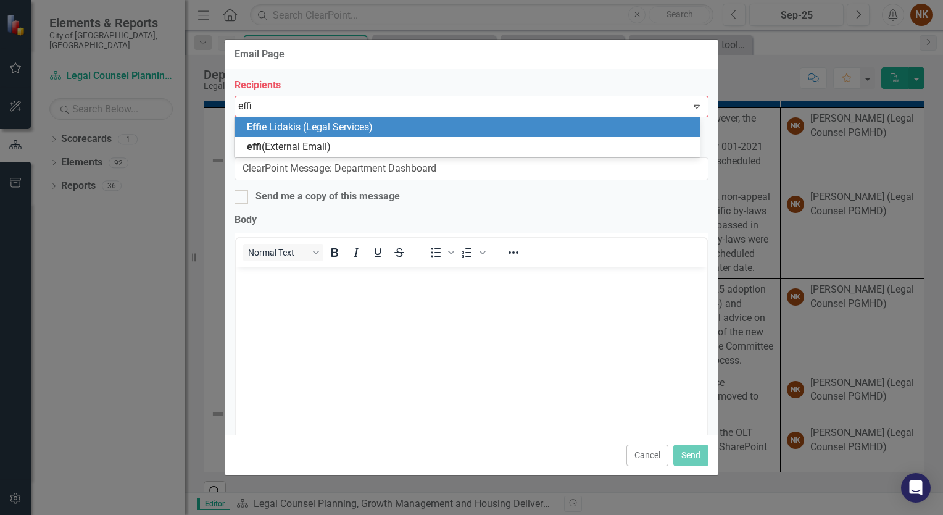
type input "[PERSON_NAME]"
click at [338, 126] on span "[PERSON_NAME] (Legal Services)" at bounding box center [336, 127] width 178 height 12
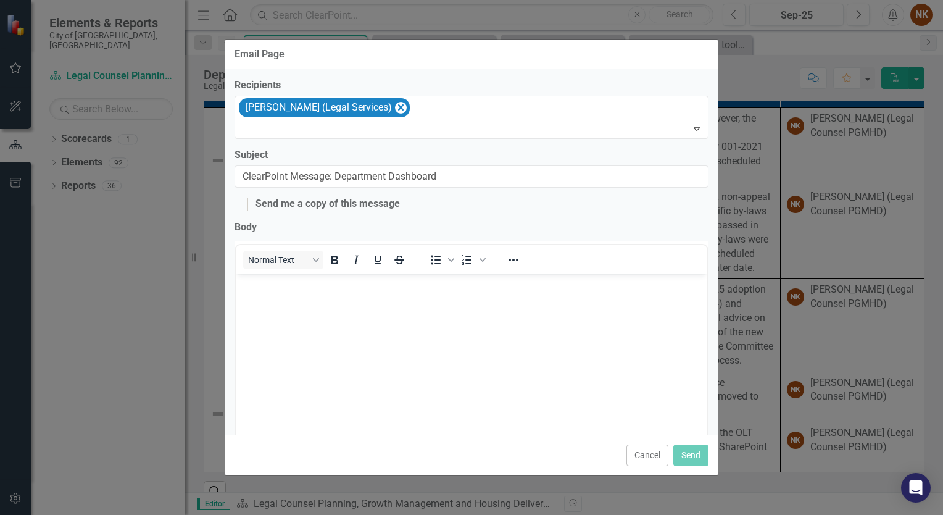
click at [296, 296] on body "Rich Text Area. Press ALT-0 for help." at bounding box center [472, 366] width 472 height 185
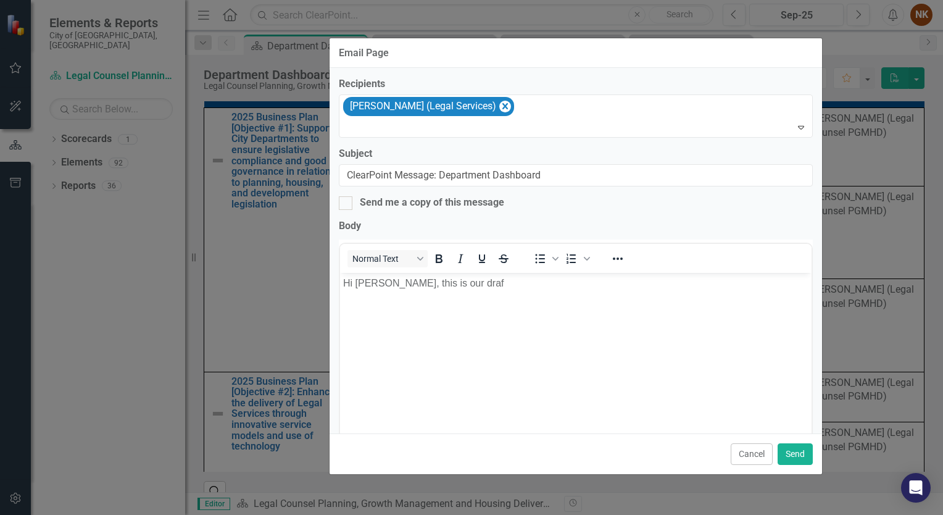
drag, startPoint x: 459, startPoint y: 54, endPoint x: 562, endPoint y: 52, distance: 103.1
click at [562, 52] on div "Email Page" at bounding box center [576, 53] width 493 height 30
click at [499, 110] on icon "Remove Effie Lidakis (Legal Services)" at bounding box center [505, 106] width 12 height 15
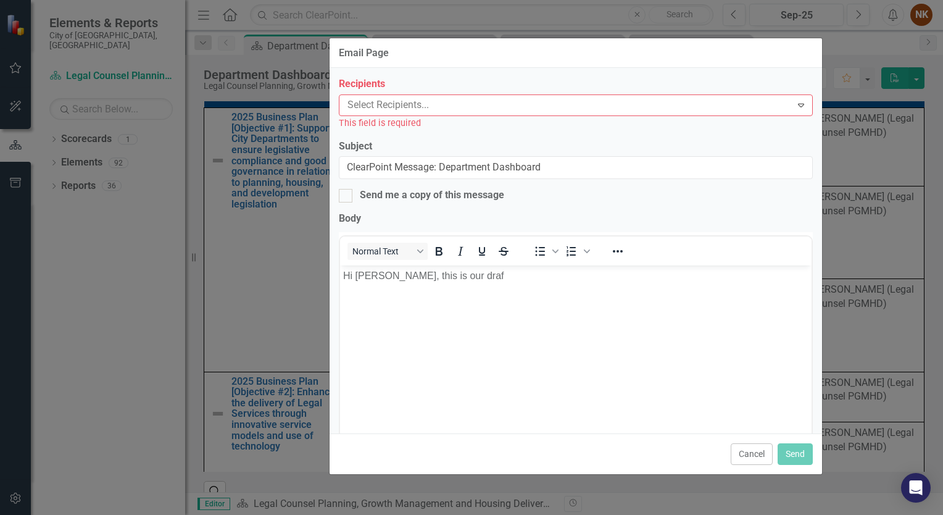
click at [404, 107] on div at bounding box center [567, 105] width 449 height 17
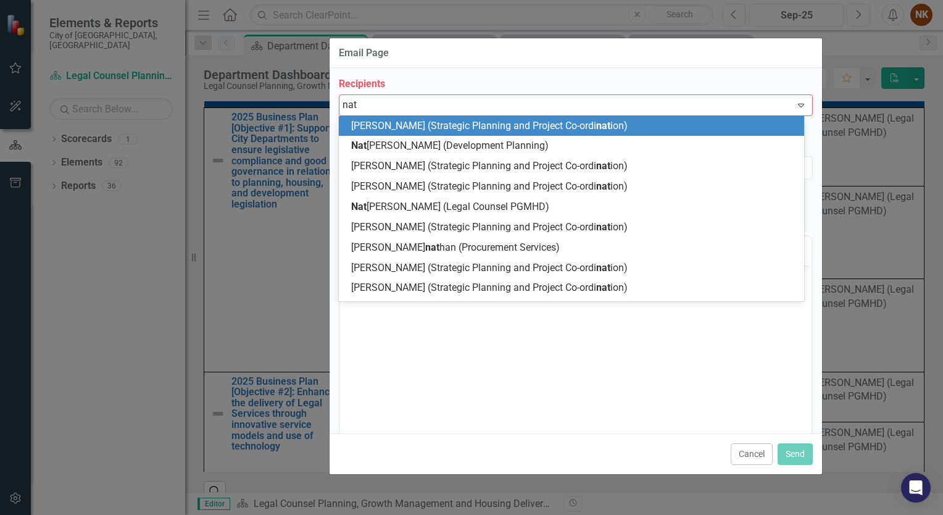
type input "nata"
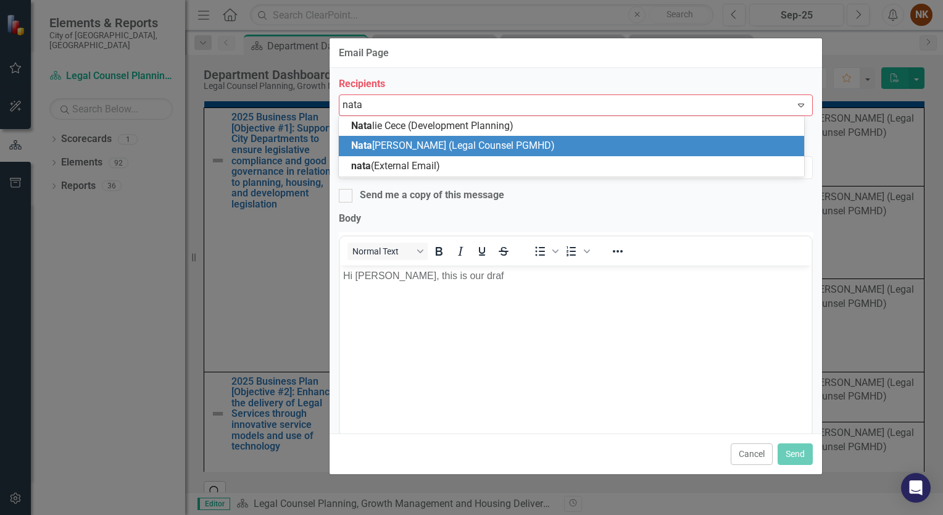
click at [459, 144] on span "[PERSON_NAME] (Legal Counsel PGMHD)" at bounding box center [453, 145] width 204 height 12
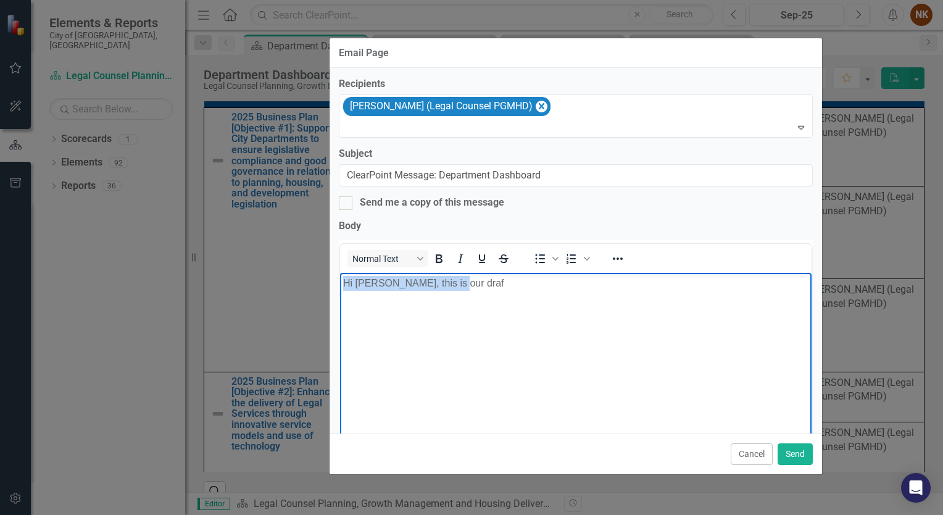
drag, startPoint x: 451, startPoint y: 289, endPoint x: 293, endPoint y: 292, distance: 158.0
click at [340, 292] on html "Hi [PERSON_NAME], this is our draf" at bounding box center [576, 365] width 472 height 185
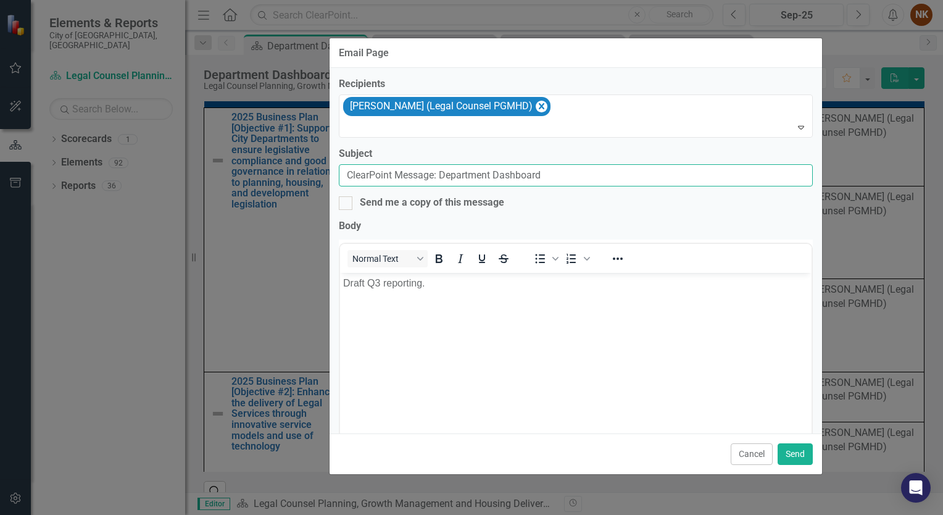
drag, startPoint x: 552, startPoint y: 170, endPoint x: 243, endPoint y: 177, distance: 308.7
click at [243, 177] on div "Email Page Recipients [PERSON_NAME] (Legal Counsel PGMHD) Expand Subject ClearP…" at bounding box center [472, 257] width 494 height 515
click at [572, 172] on input "ClearPoint Message: Department Dashboard" at bounding box center [576, 175] width 474 height 23
drag, startPoint x: 509, startPoint y: 179, endPoint x: 252, endPoint y: 181, distance: 257.4
click at [252, 181] on div "Email Page Recipients [PERSON_NAME] (Legal Counsel PGMHD) Expand Subject ClearP…" at bounding box center [472, 257] width 494 height 515
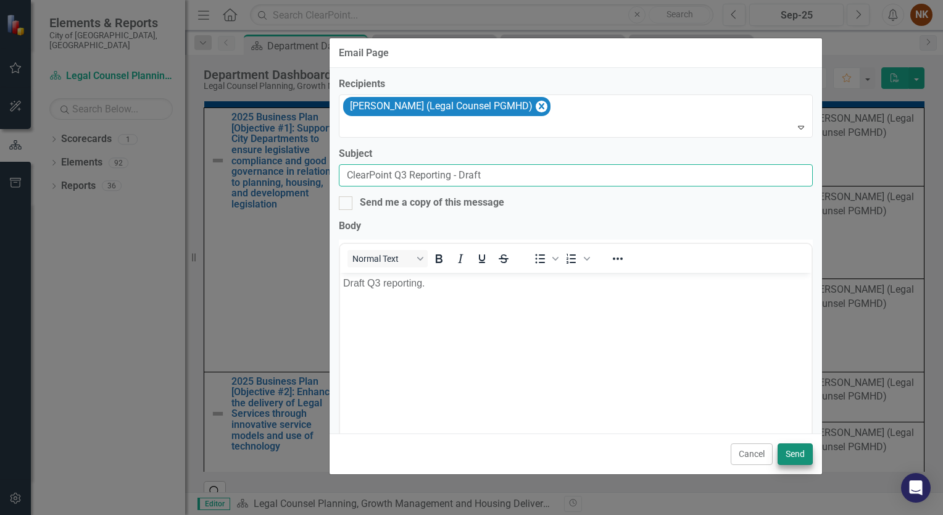
type input "ClearPoint Q3 Reporting - Draft"
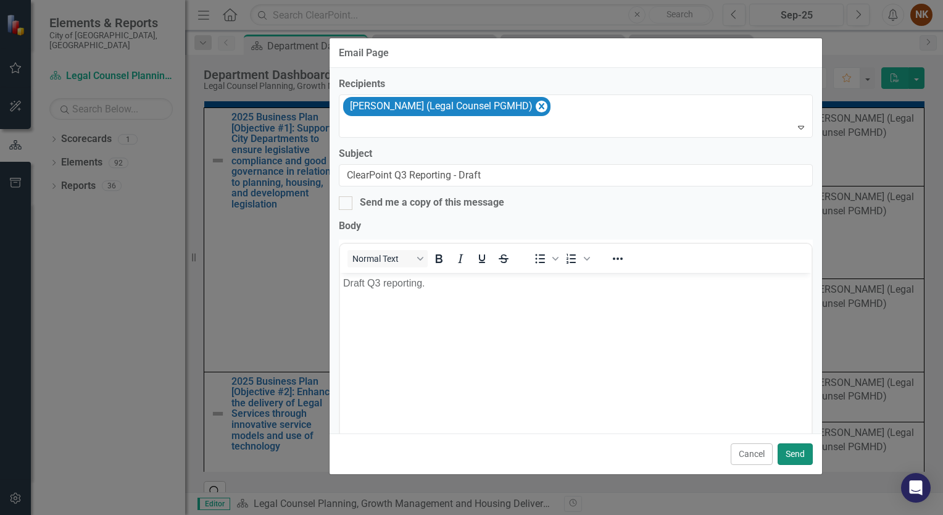
click at [794, 458] on button "Send" at bounding box center [795, 454] width 35 height 22
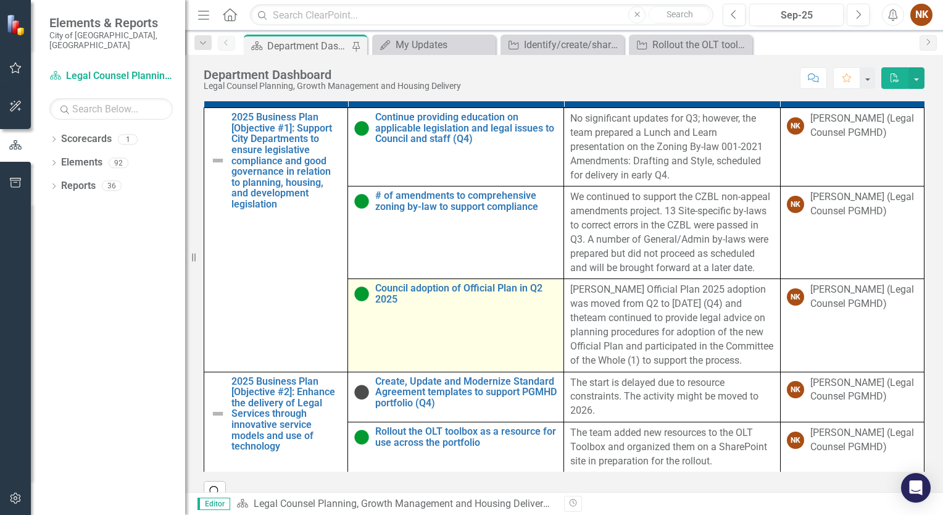
click at [510, 372] on td "Council adoption of Official Plan in Q2 2025 Edit Edit Key Activity Link Open E…" at bounding box center [456, 325] width 216 height 93
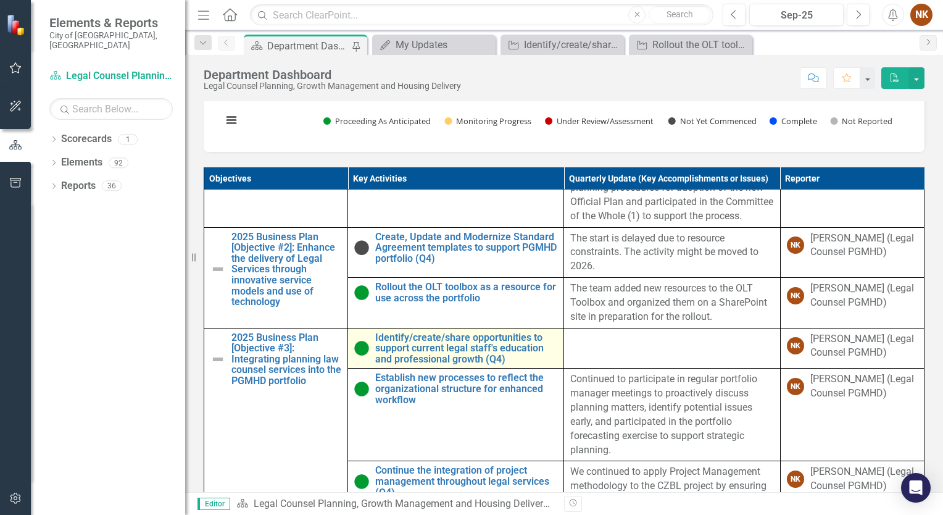
scroll to position [247, 0]
click at [412, 365] on link "Identify/create/share opportunities to support current legal staff's education …" at bounding box center [466, 348] width 182 height 33
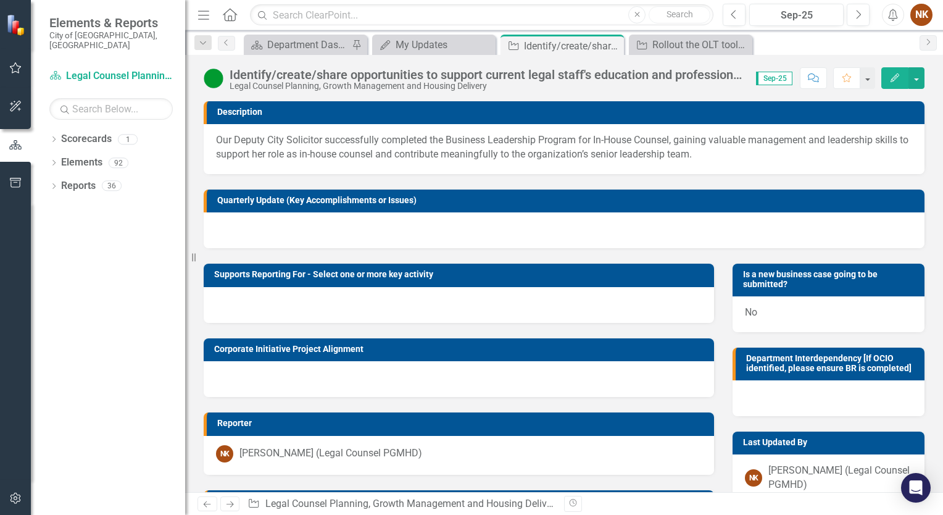
click at [412, 365] on div at bounding box center [459, 379] width 510 height 36
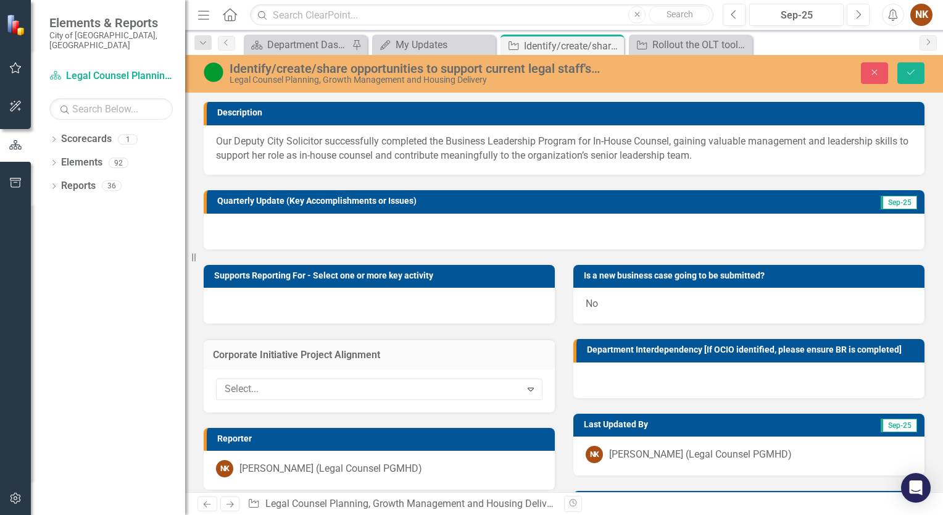
click at [303, 154] on span "Our Deputy City Solicitor successfully completed the Business Leadership Progra…" at bounding box center [562, 148] width 693 height 26
click at [597, 170] on div "Our Deputy City Solicitor successfully completed the Business Leadership Progra…" at bounding box center [564, 150] width 721 height 50
click at [597, 160] on span "Our Deputy City Solicitor successfully completed the Business Leadership Progra…" at bounding box center [562, 148] width 693 height 26
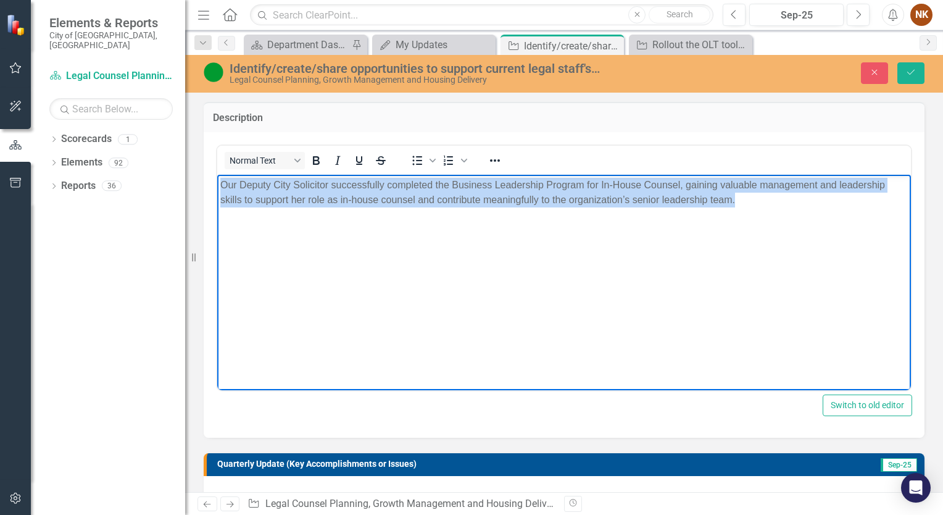
drag, startPoint x: 741, startPoint y: 203, endPoint x: 191, endPoint y: 172, distance: 550.9
click at [217, 174] on html "Our Deputy City Solicitor successfully completed the Business Leadership Progra…" at bounding box center [564, 266] width 694 height 185
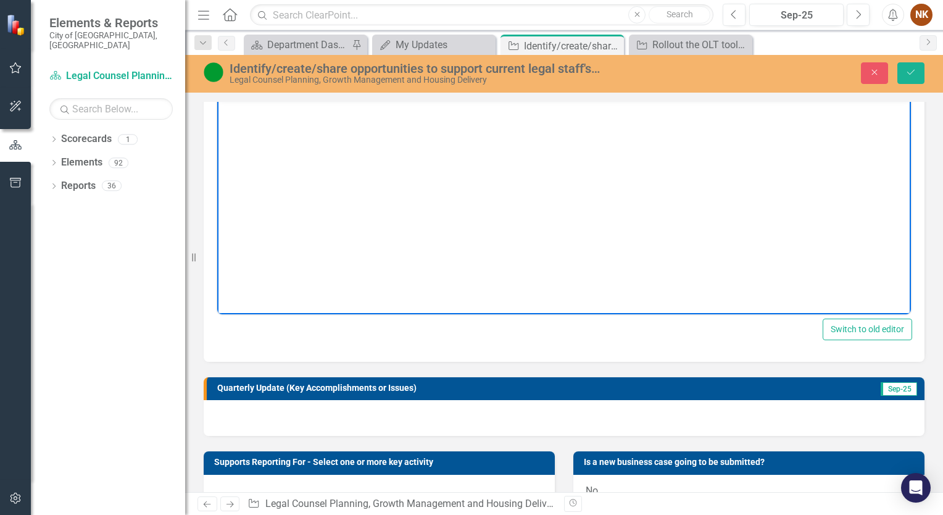
scroll to position [164, 0]
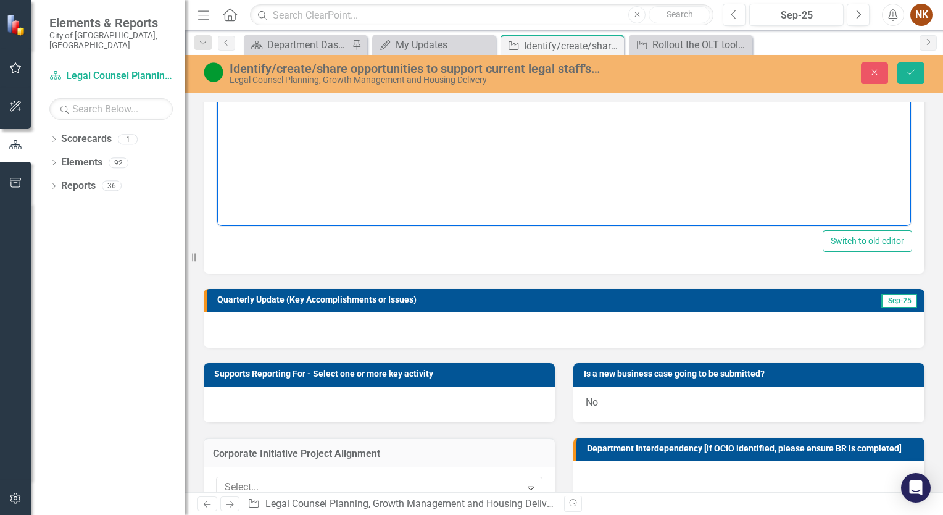
click at [309, 322] on div at bounding box center [564, 330] width 721 height 36
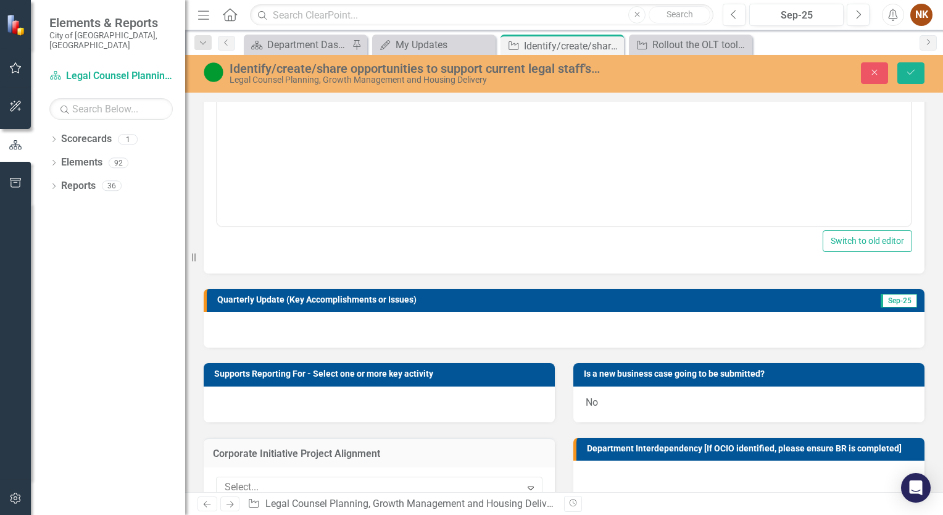
click at [306, 327] on div at bounding box center [564, 330] width 721 height 36
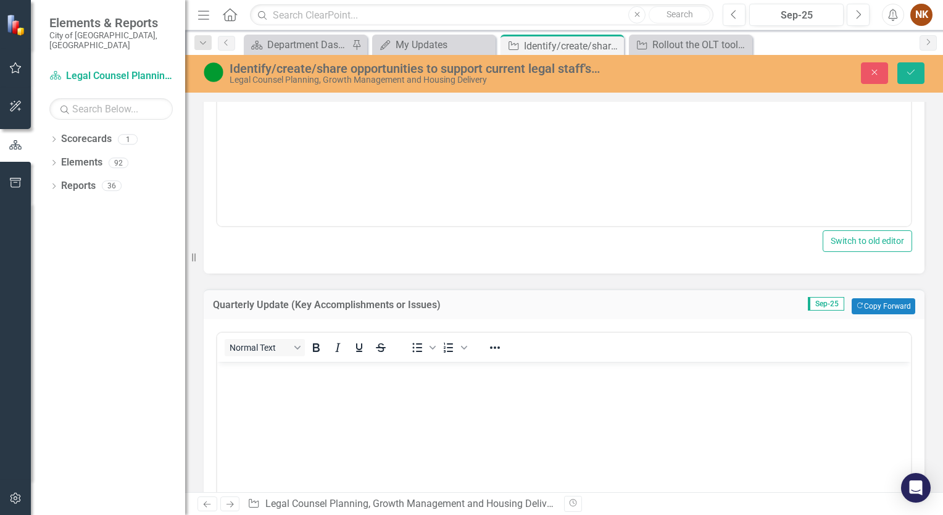
scroll to position [0, 0]
drag, startPoint x: 265, startPoint y: 368, endPoint x: 267, endPoint y: 375, distance: 7.5
click at [266, 375] on p "Rich Text Area. Press ALT-0 for help." at bounding box center [564, 372] width 688 height 15
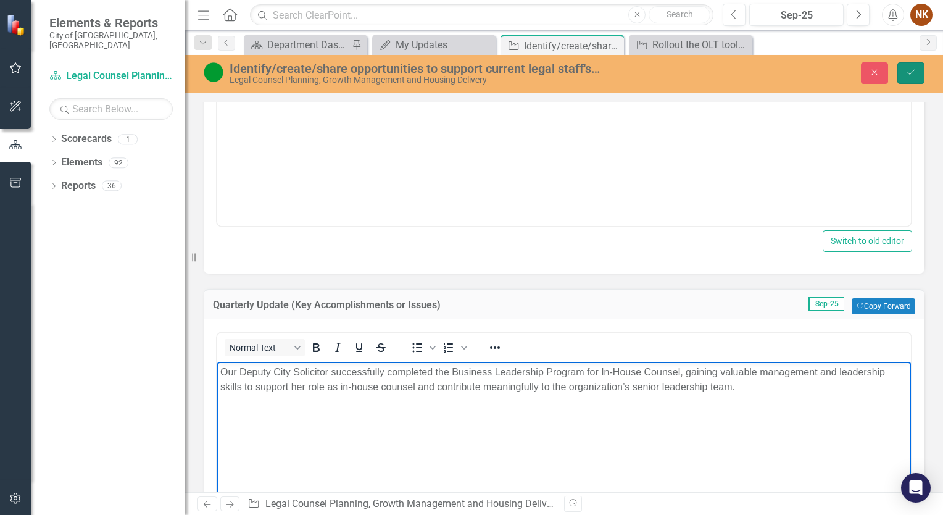
click at [914, 67] on button "Save" at bounding box center [910, 73] width 27 height 22
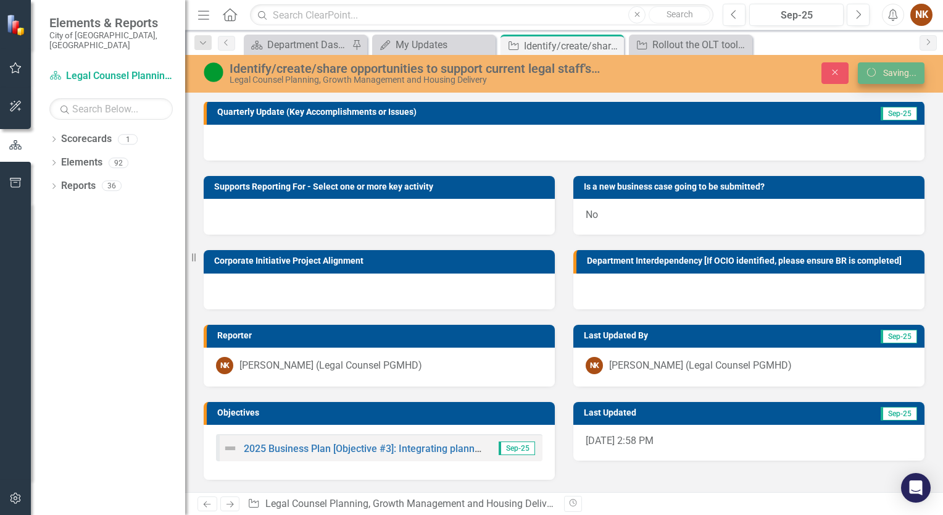
scroll to position [88, 0]
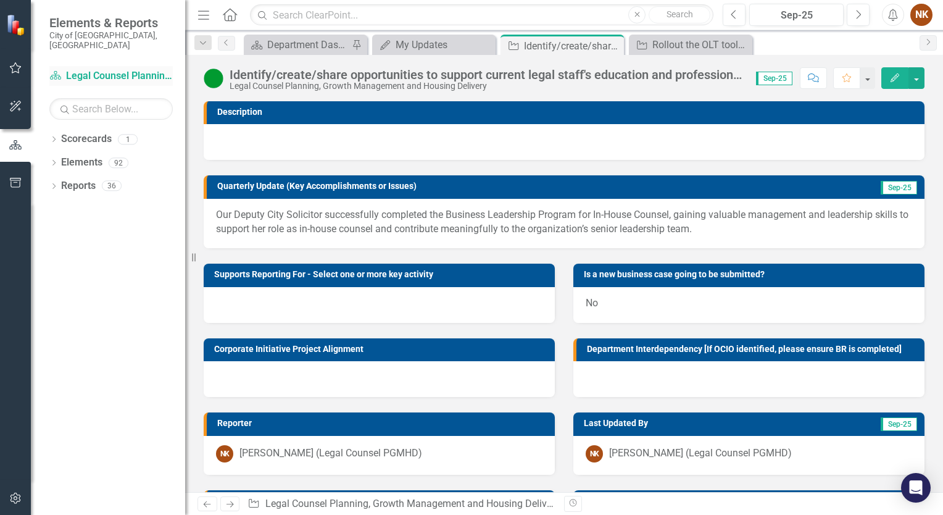
click at [79, 69] on link "Scorecard Legal Counsel Planning, Growth Management and Housing Delivery" at bounding box center [110, 76] width 123 height 14
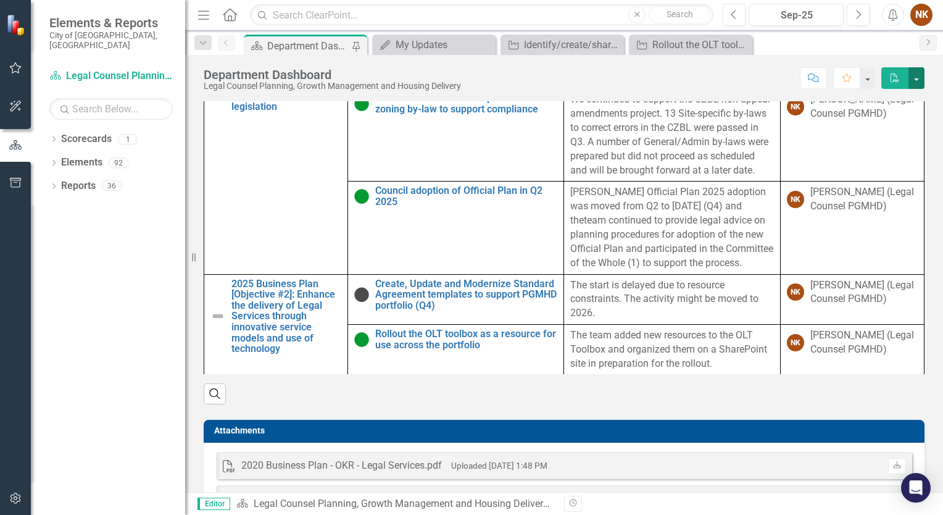
click at [918, 72] on button "button" at bounding box center [917, 78] width 16 height 22
click at [867, 128] on link "PDF Export to PDF" at bounding box center [874, 125] width 100 height 23
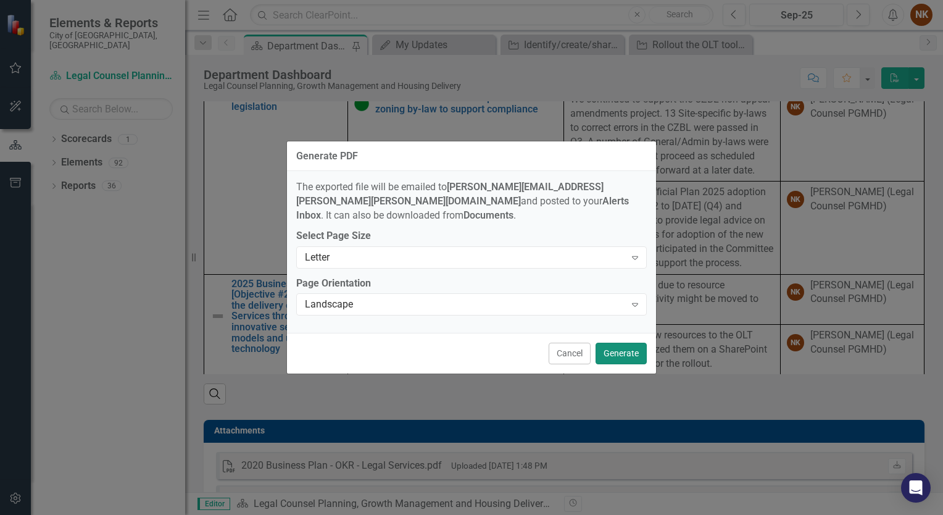
click at [627, 345] on button "Generate" at bounding box center [621, 354] width 51 height 22
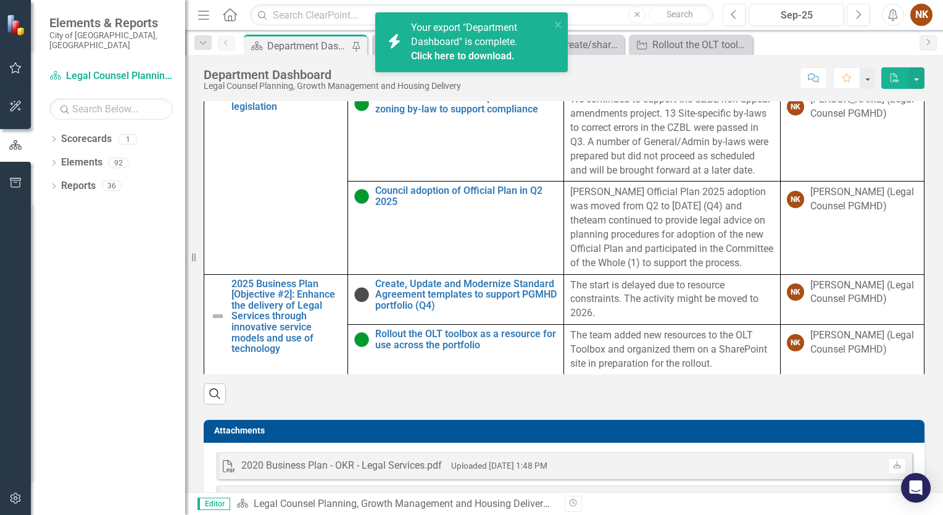
click at [457, 35] on div "Your export "Department Dashboard" is complete. Click here to download." at bounding box center [480, 42] width 139 height 43
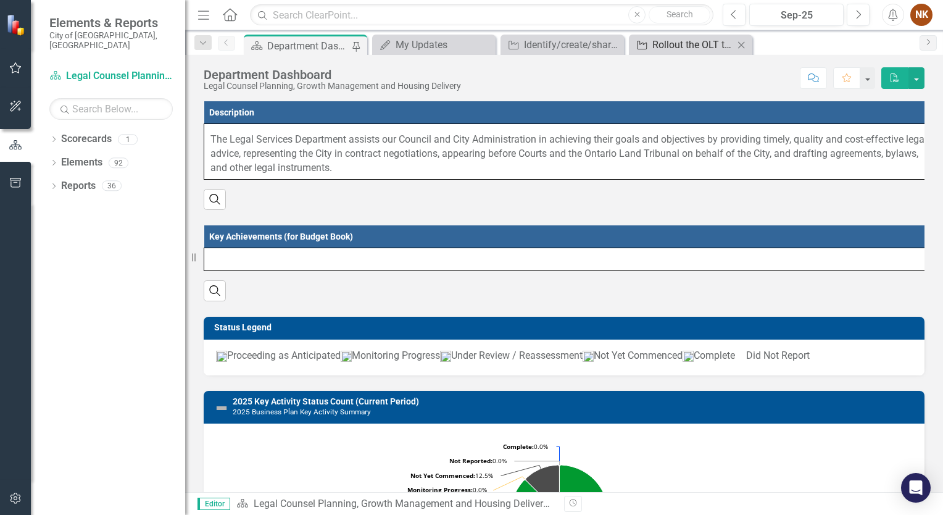
click at [683, 43] on div "Rollout the OLT toolbox as a resource for use across the portfolio" at bounding box center [692, 44] width 81 height 15
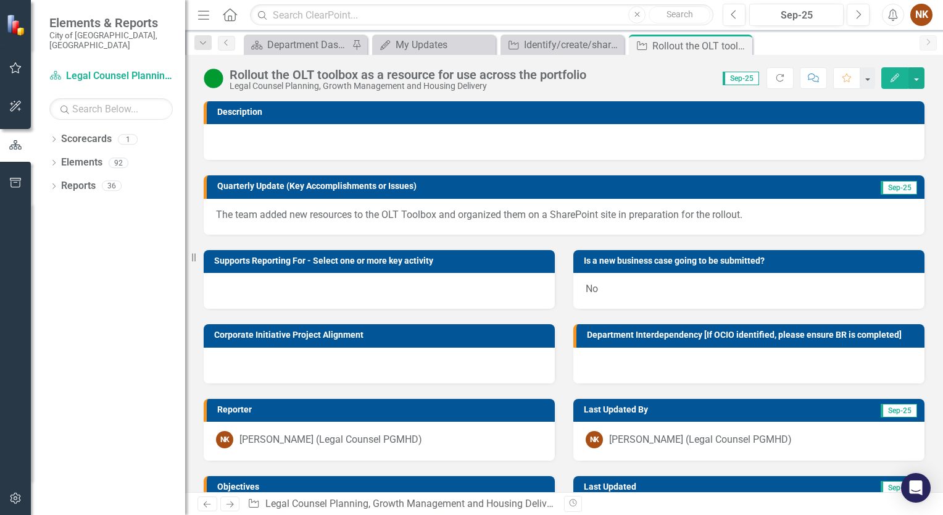
drag, startPoint x: 747, startPoint y: 48, endPoint x: 741, endPoint y: 44, distance: 6.9
click at [0, 0] on div "Close" at bounding box center [0, 0] width 0 height 0
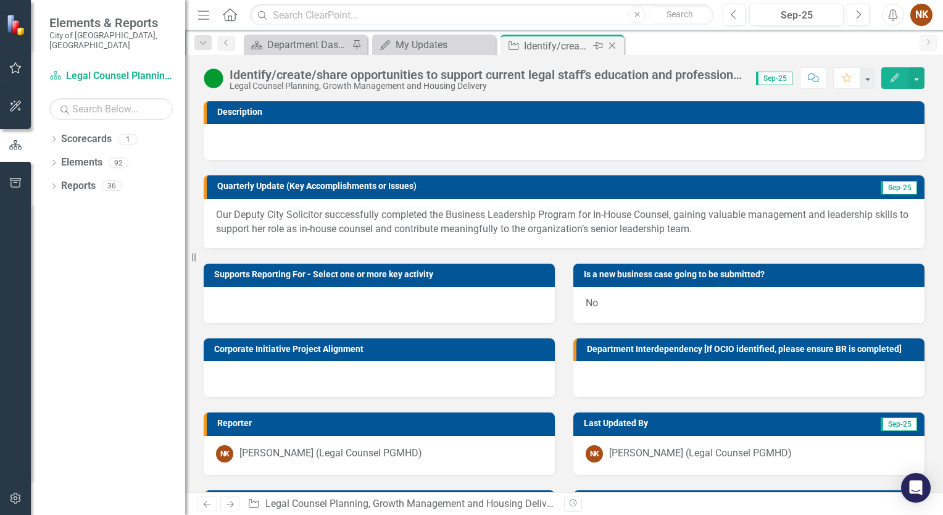
click at [612, 42] on icon "Close" at bounding box center [612, 46] width 12 height 10
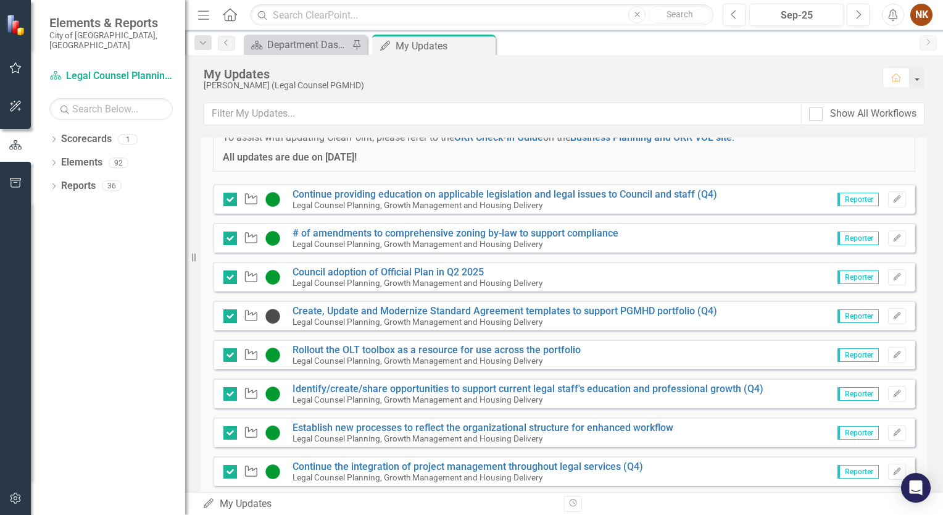
scroll to position [154, 0]
